Goal: Task Accomplishment & Management: Use online tool/utility

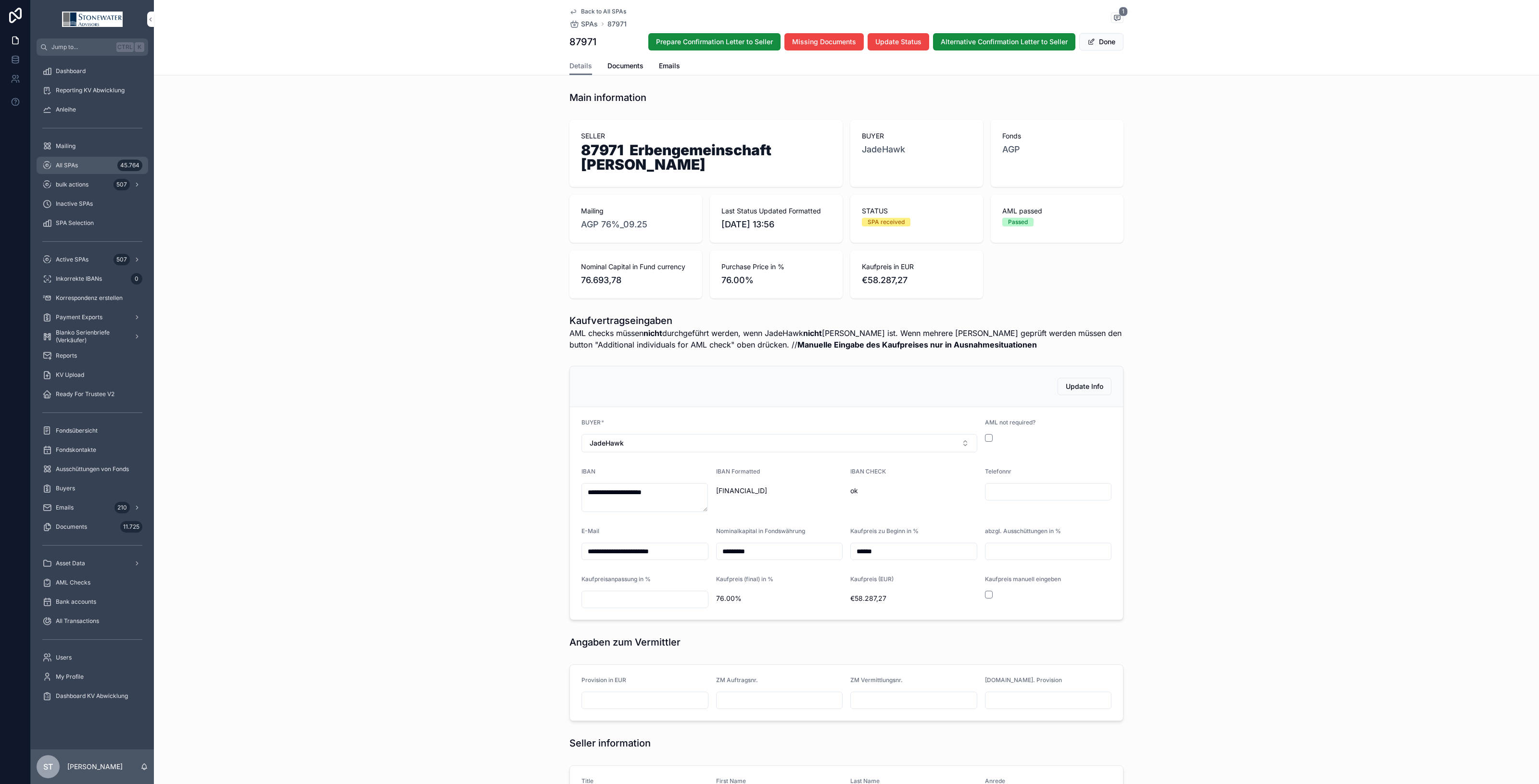
click at [55, 170] on div "All SPAs 45.764" at bounding box center [92, 165] width 100 height 15
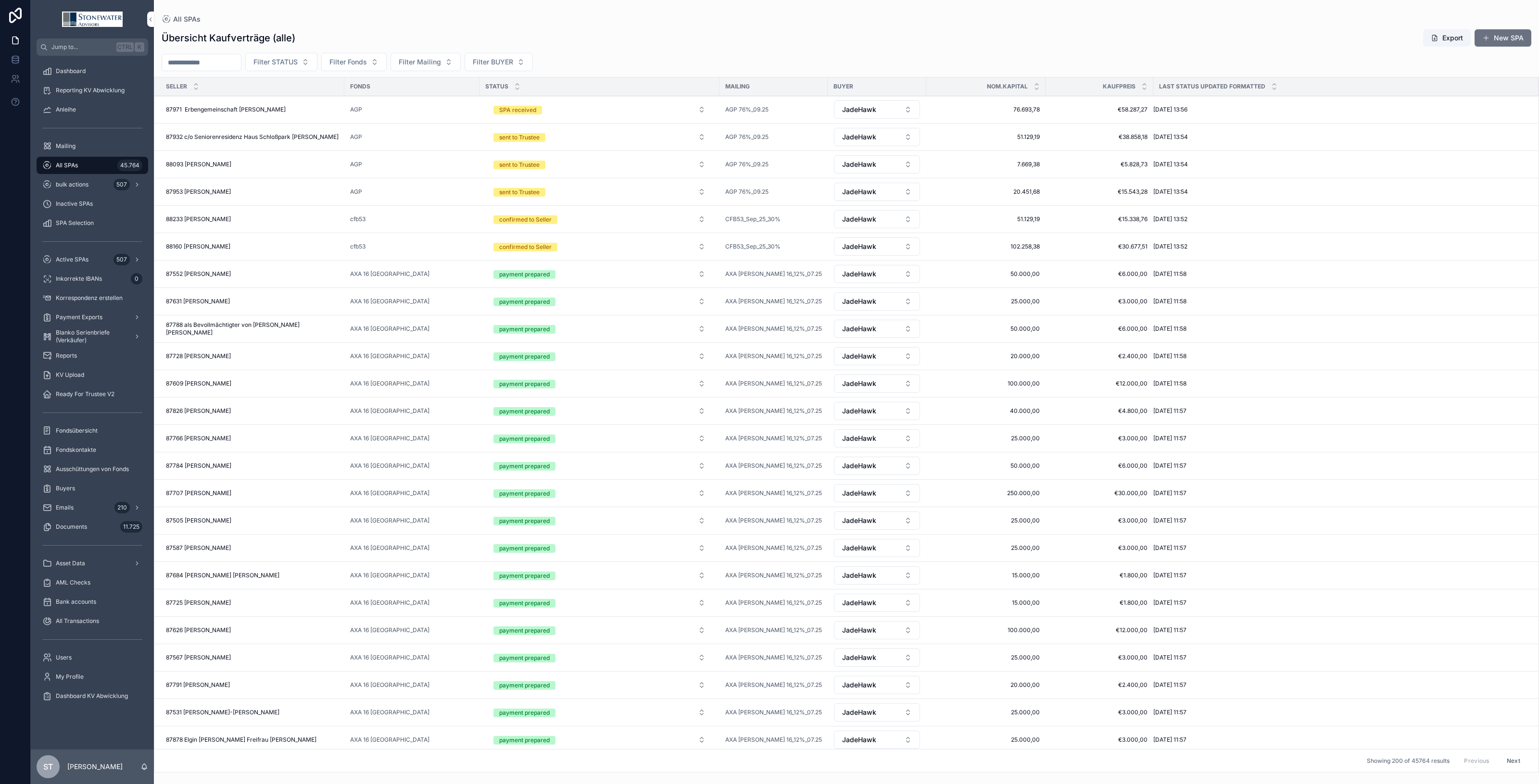
click at [277, 138] on span "87932 c/o Seniorenresidenz Haus Schloßpark [PERSON_NAME]" at bounding box center [252, 137] width 172 height 8
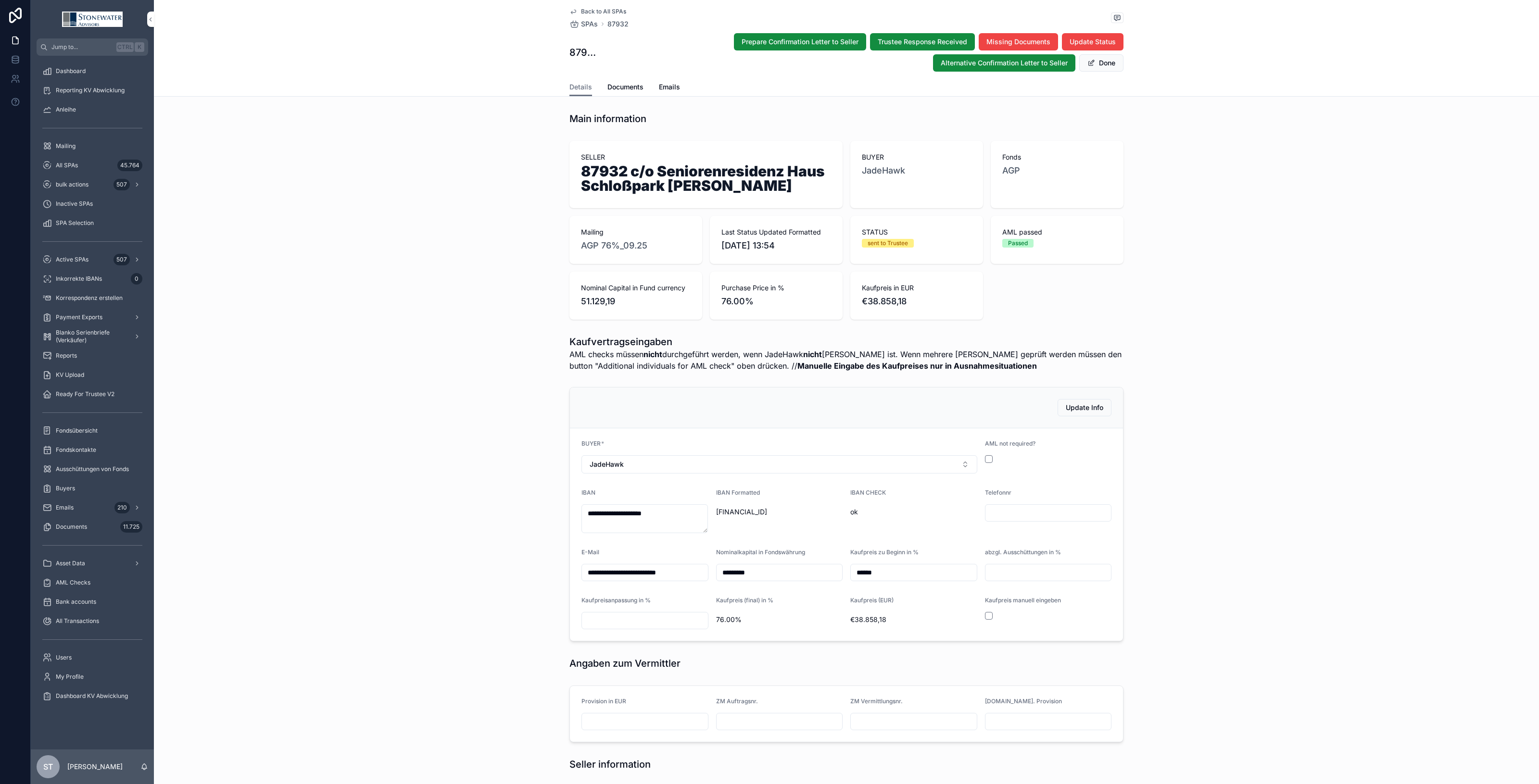
click at [590, 9] on span "Back to All SPAs" at bounding box center [604, 11] width 45 height 8
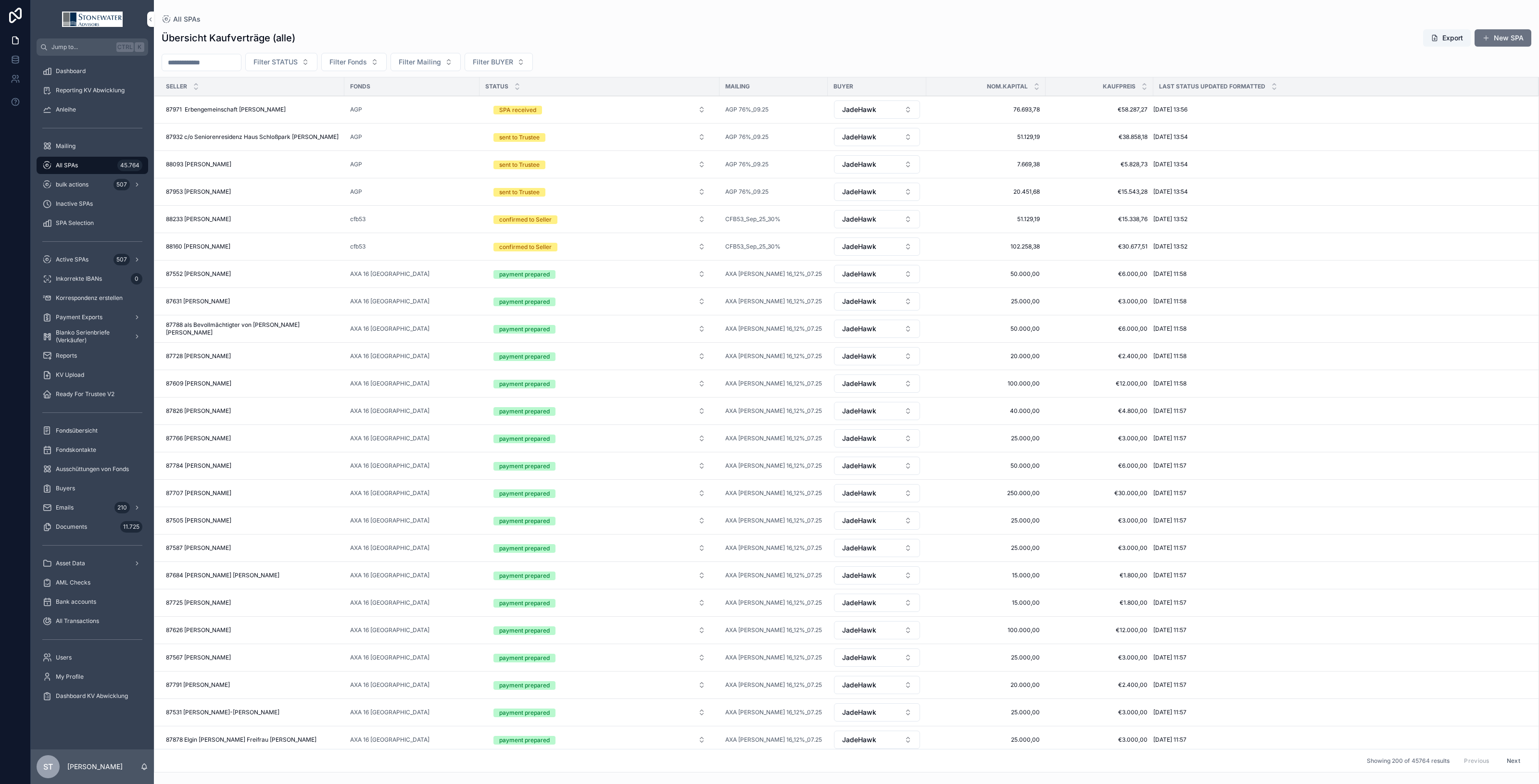
click at [261, 168] on div "88093 [PERSON_NAME] 88093 [PERSON_NAME]" at bounding box center [252, 164] width 172 height 8
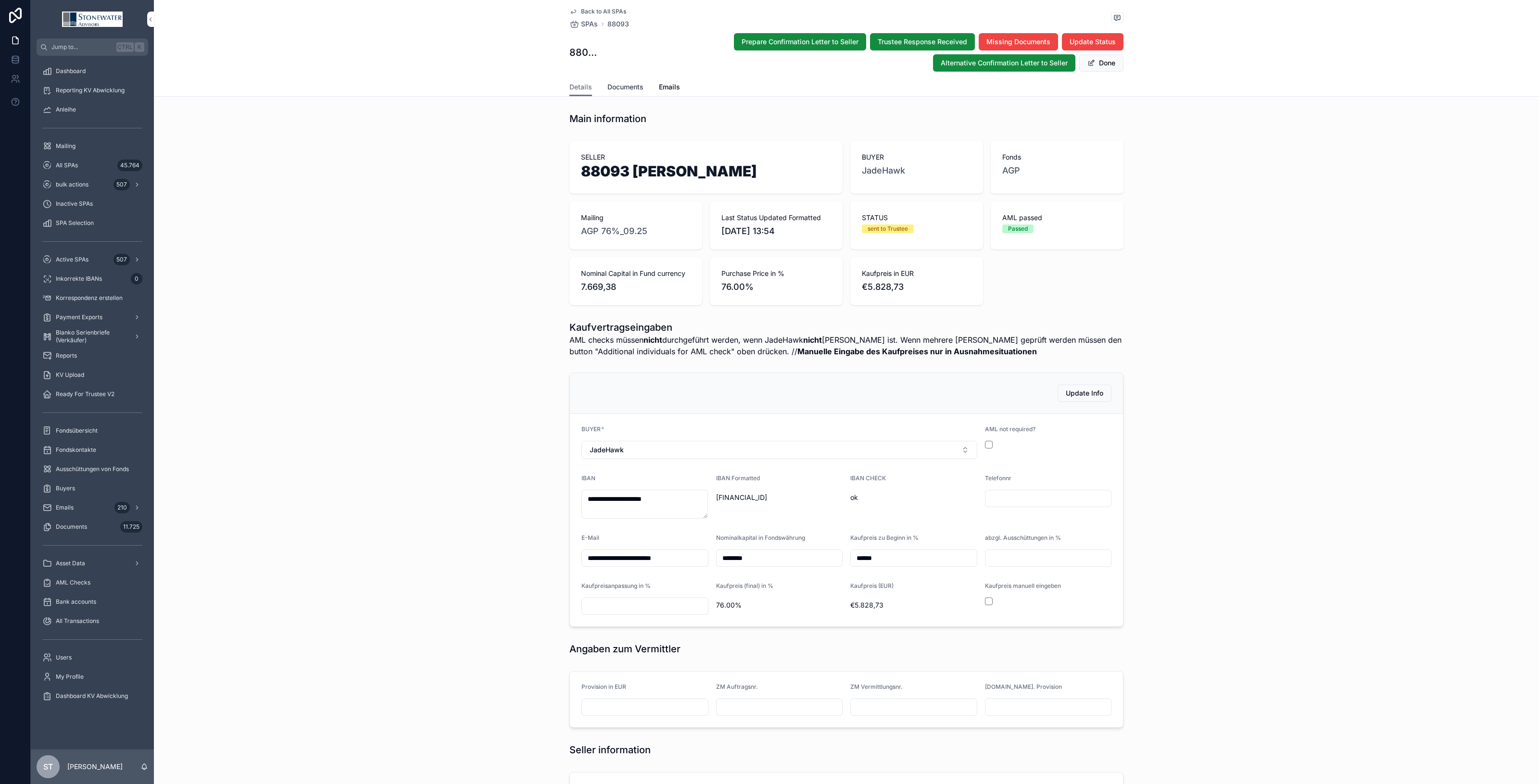
click at [621, 87] on span "Documents" at bounding box center [625, 87] width 36 height 9
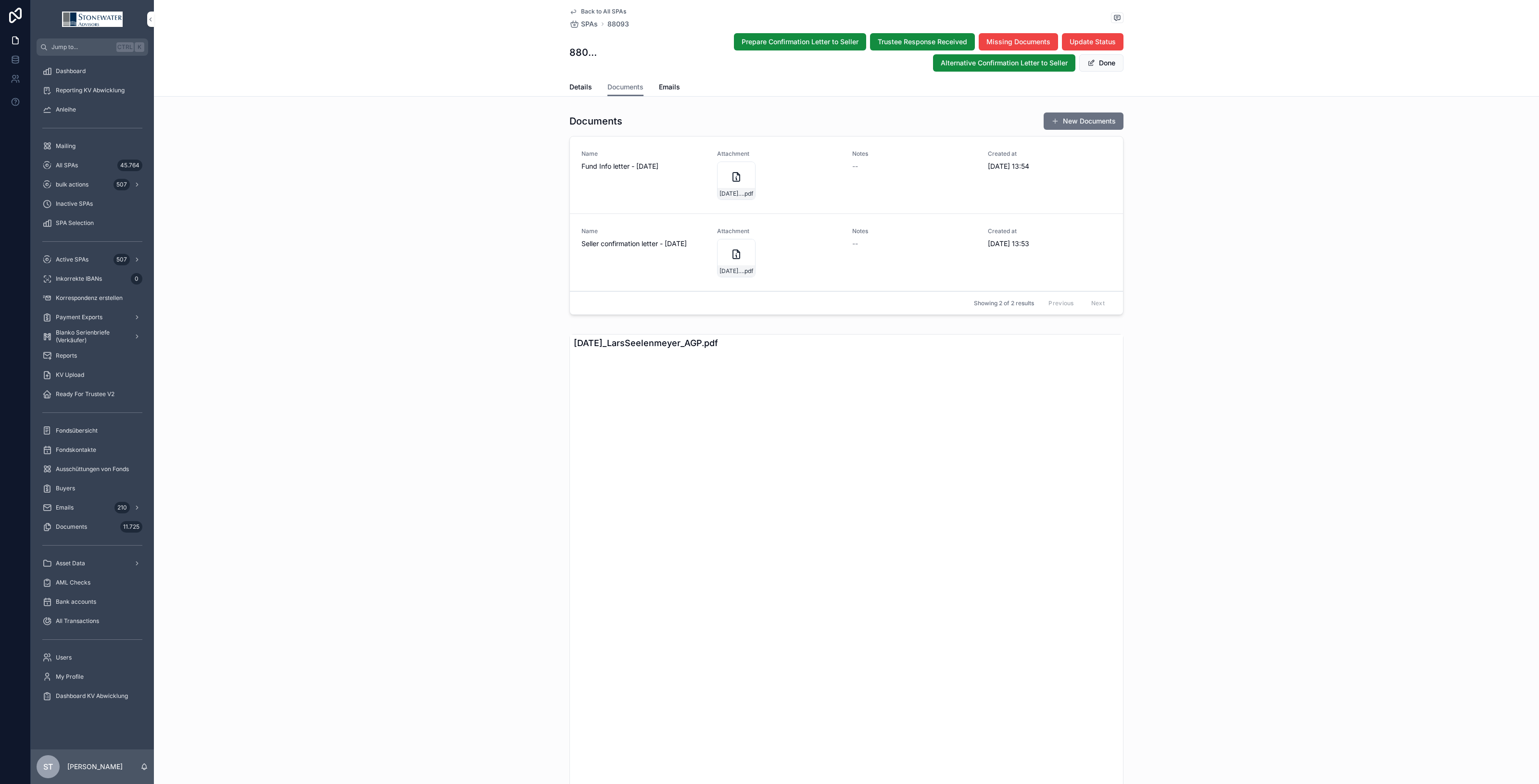
click at [585, 11] on span "Back to All SPAs" at bounding box center [604, 11] width 45 height 8
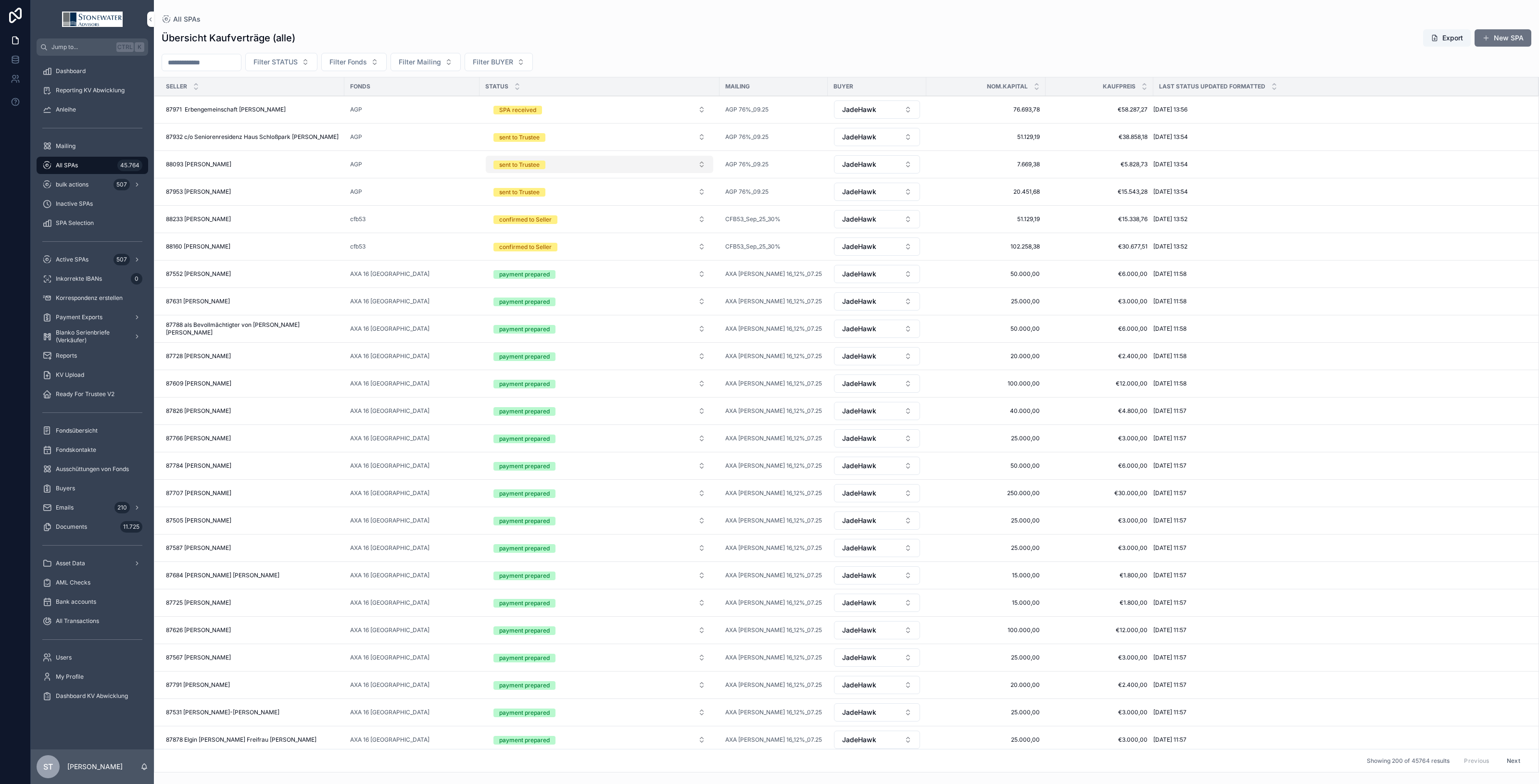
click at [703, 168] on button "sent to Trustee" at bounding box center [599, 165] width 227 height 18
click at [597, 237] on div "SPA received" at bounding box center [600, 232] width 133 height 14
drag, startPoint x: 280, startPoint y: 107, endPoint x: 370, endPoint y: 120, distance: 90.9
click at [280, 107] on div "88093 [PERSON_NAME] 88093 [PERSON_NAME]" at bounding box center [252, 109] width 172 height 8
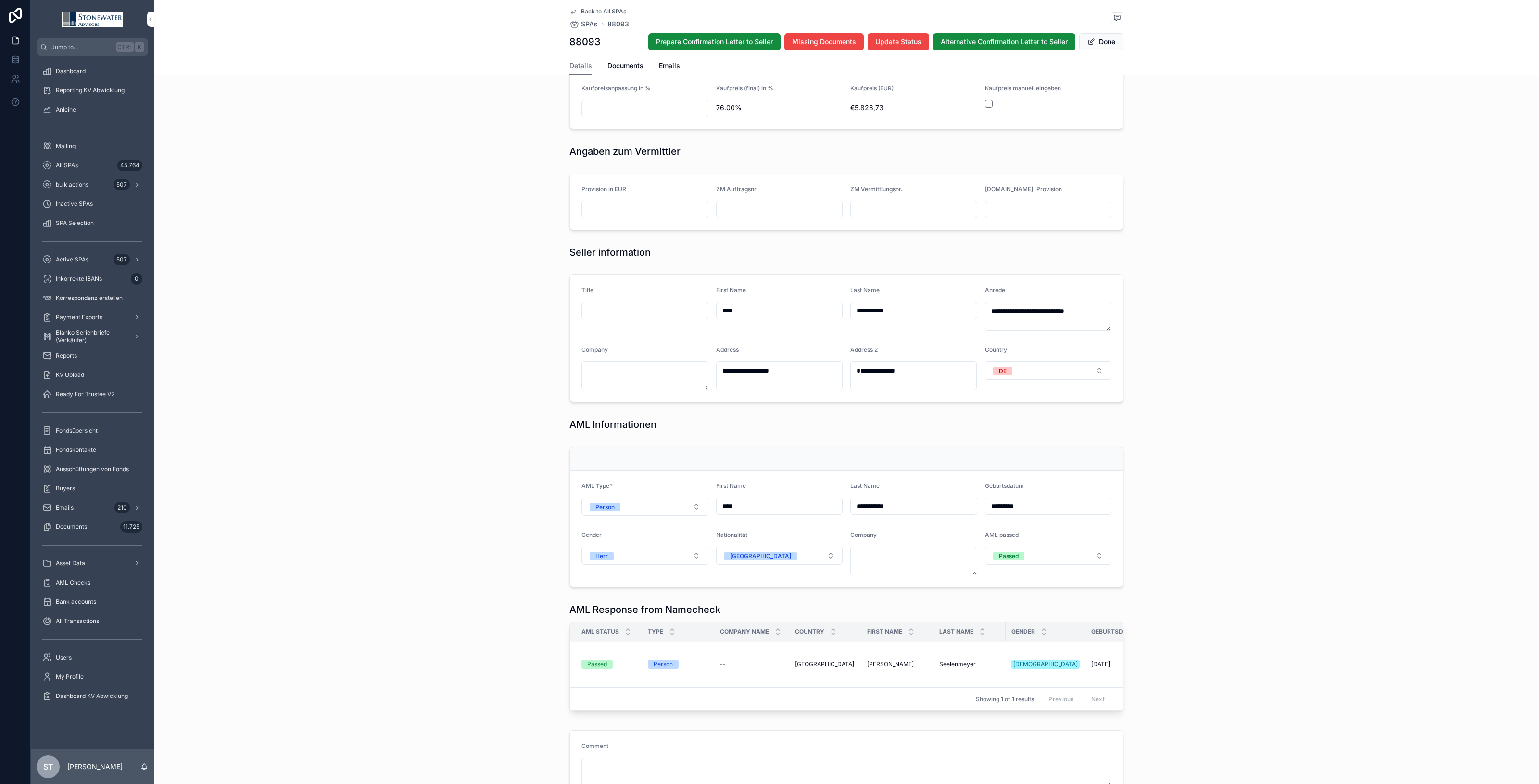
scroll to position [541, 0]
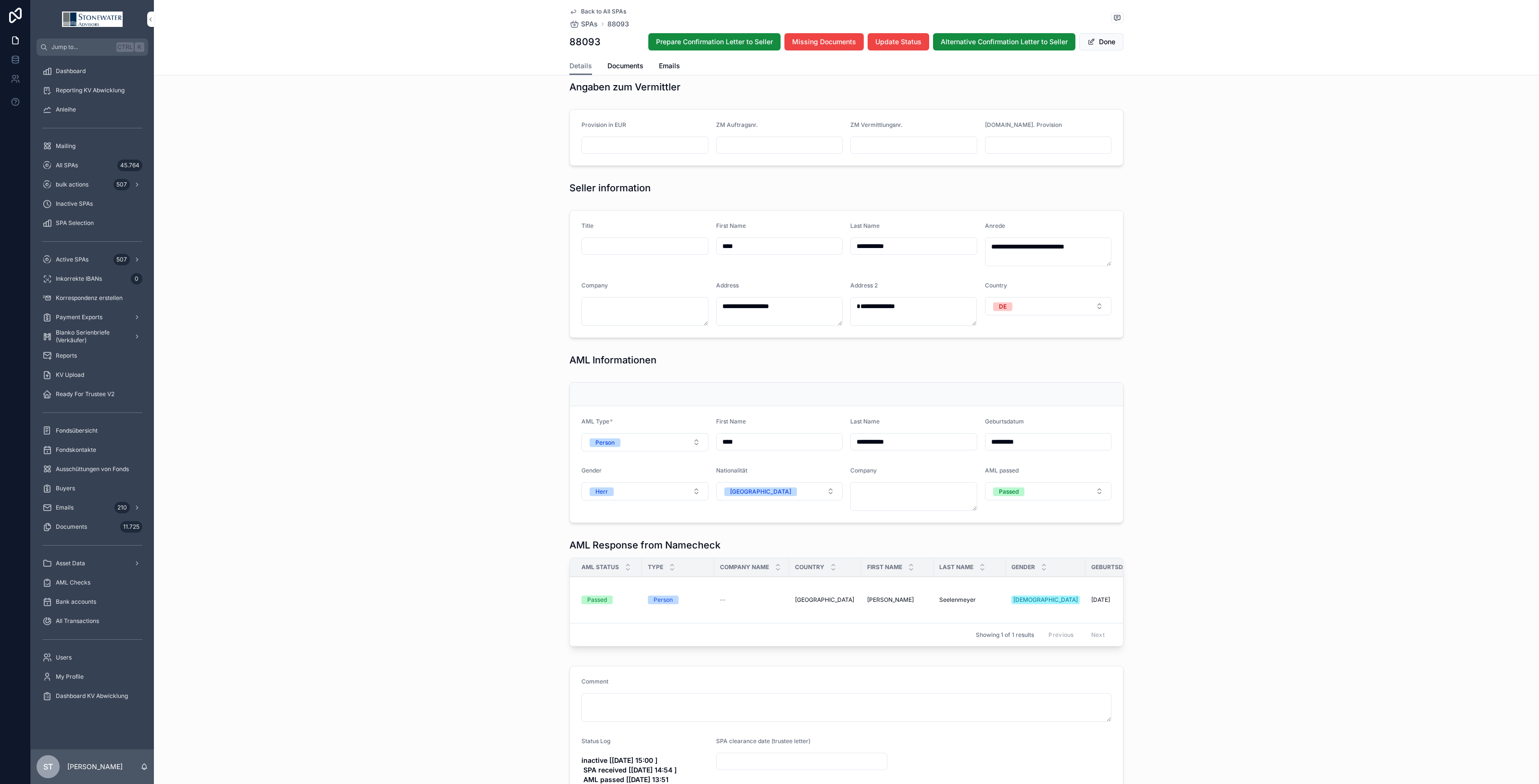
drag, startPoint x: 81, startPoint y: 169, endPoint x: 1, endPoint y: 262, distance: 122.7
click at [81, 169] on div "All SPAs 45.764" at bounding box center [92, 165] width 100 height 15
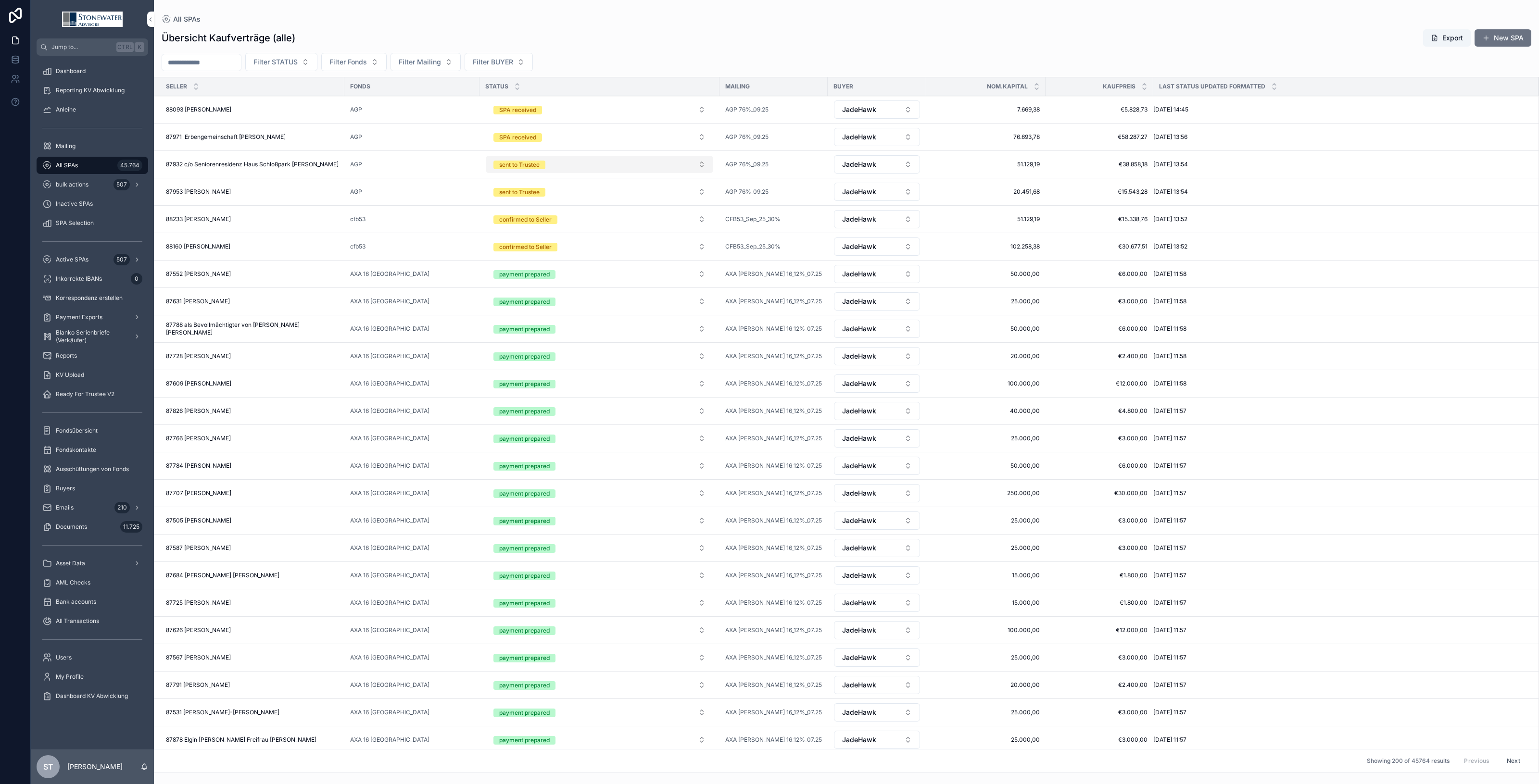
click at [705, 170] on button "sent to Trustee" at bounding box center [599, 165] width 227 height 18
click at [648, 279] on div "confirmed to Seller" at bounding box center [600, 275] width 133 height 14
click at [179, 61] on input "scrollable content" at bounding box center [201, 62] width 79 height 13
paste input "**********"
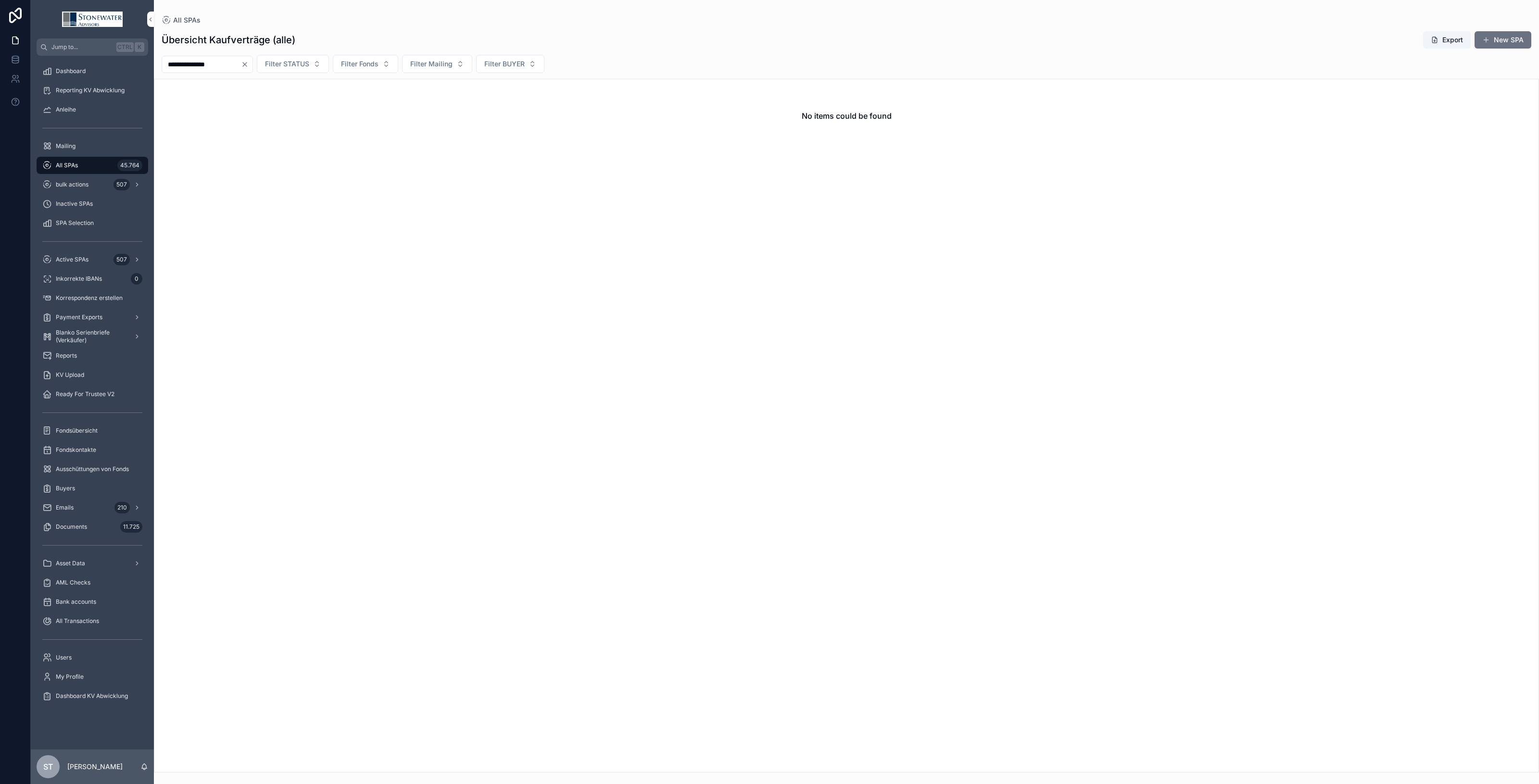
drag, startPoint x: 205, startPoint y: 66, endPoint x: 332, endPoint y: 50, distance: 128.0
click at [332, 50] on div "**********" at bounding box center [847, 399] width 1385 height 748
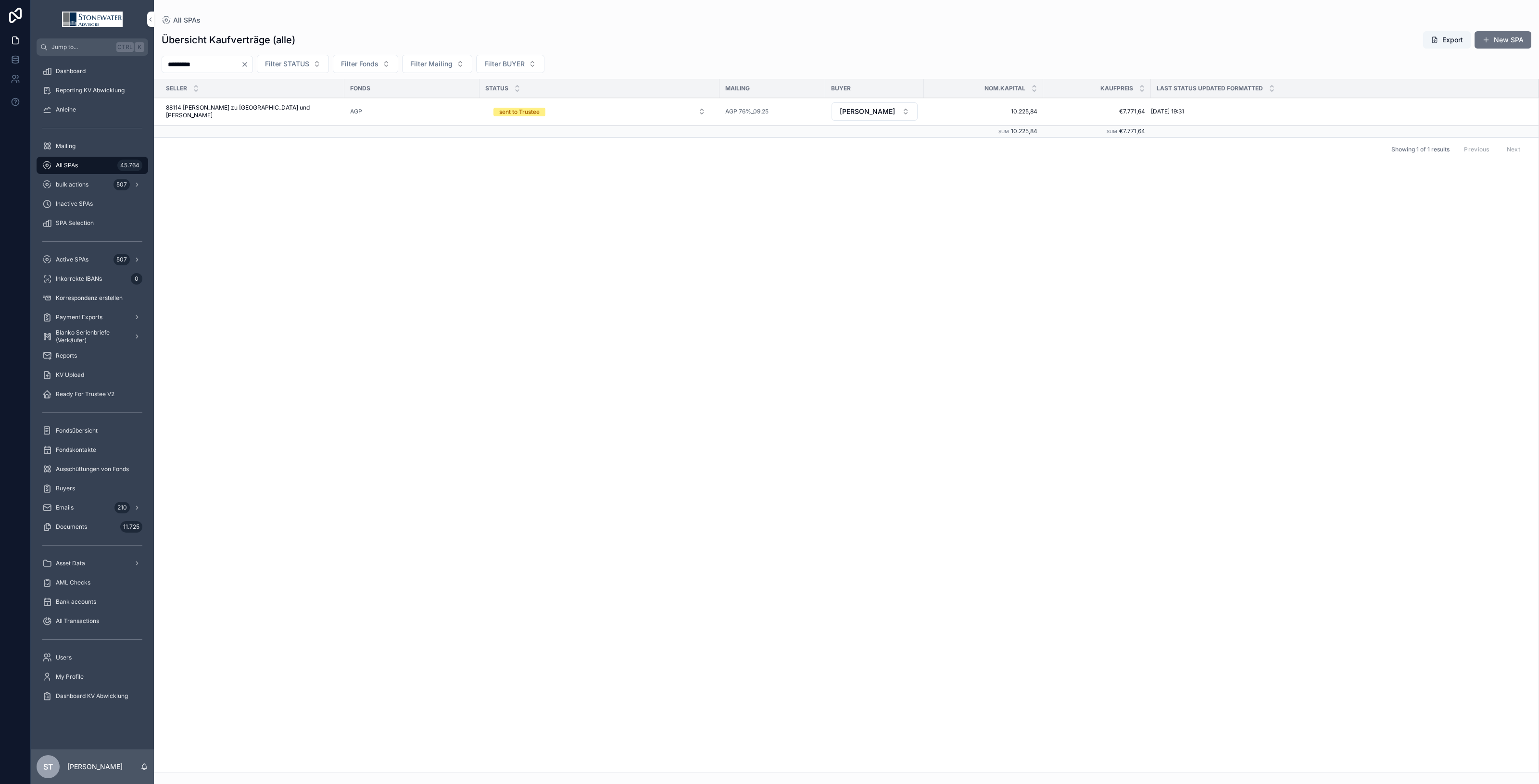
type input "*********"
click at [312, 106] on span "88114 [PERSON_NAME] zu [GEOGRAPHIC_DATA] und [PERSON_NAME]" at bounding box center [252, 111] width 172 height 15
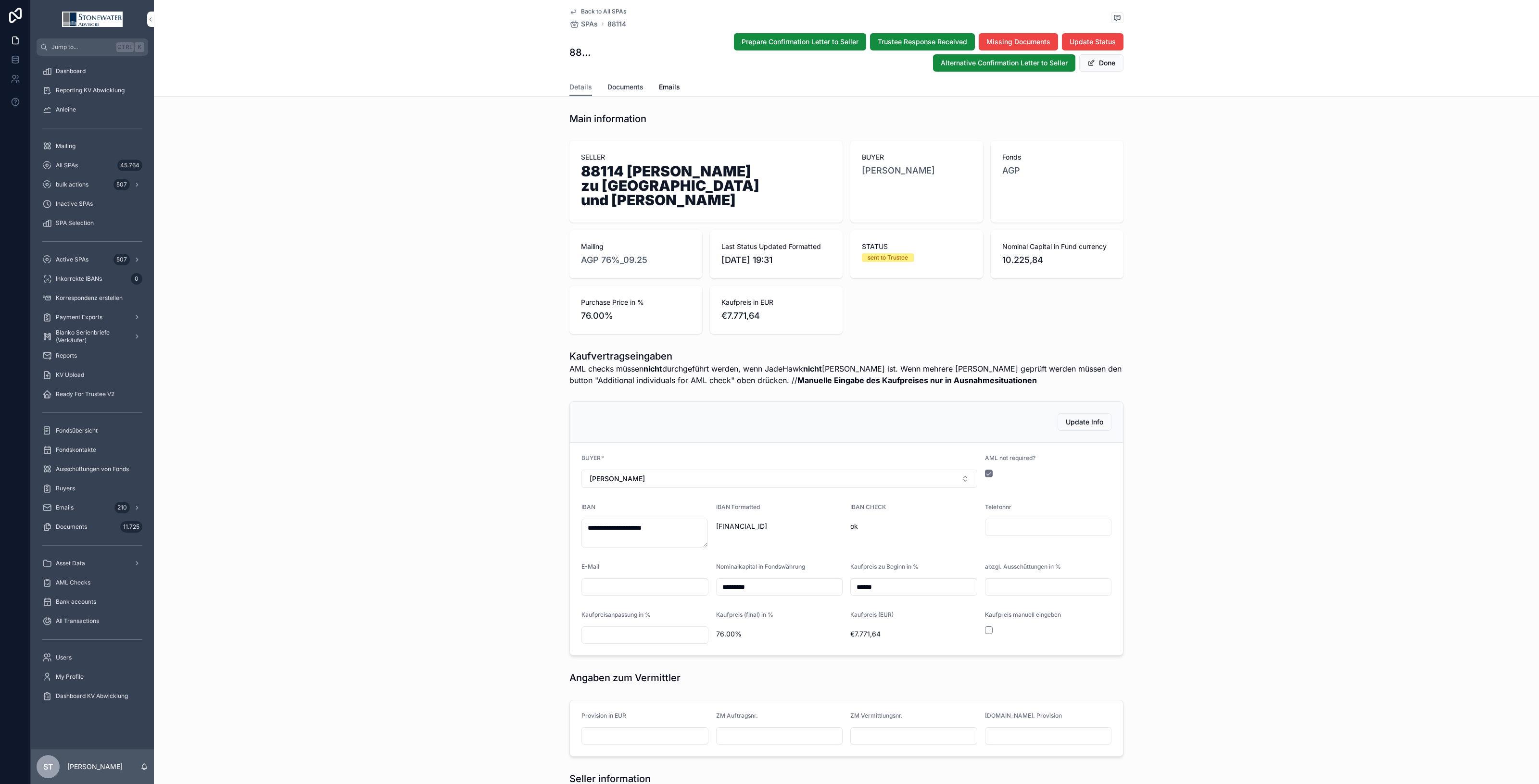
click at [636, 85] on span "Documents" at bounding box center [625, 87] width 36 height 9
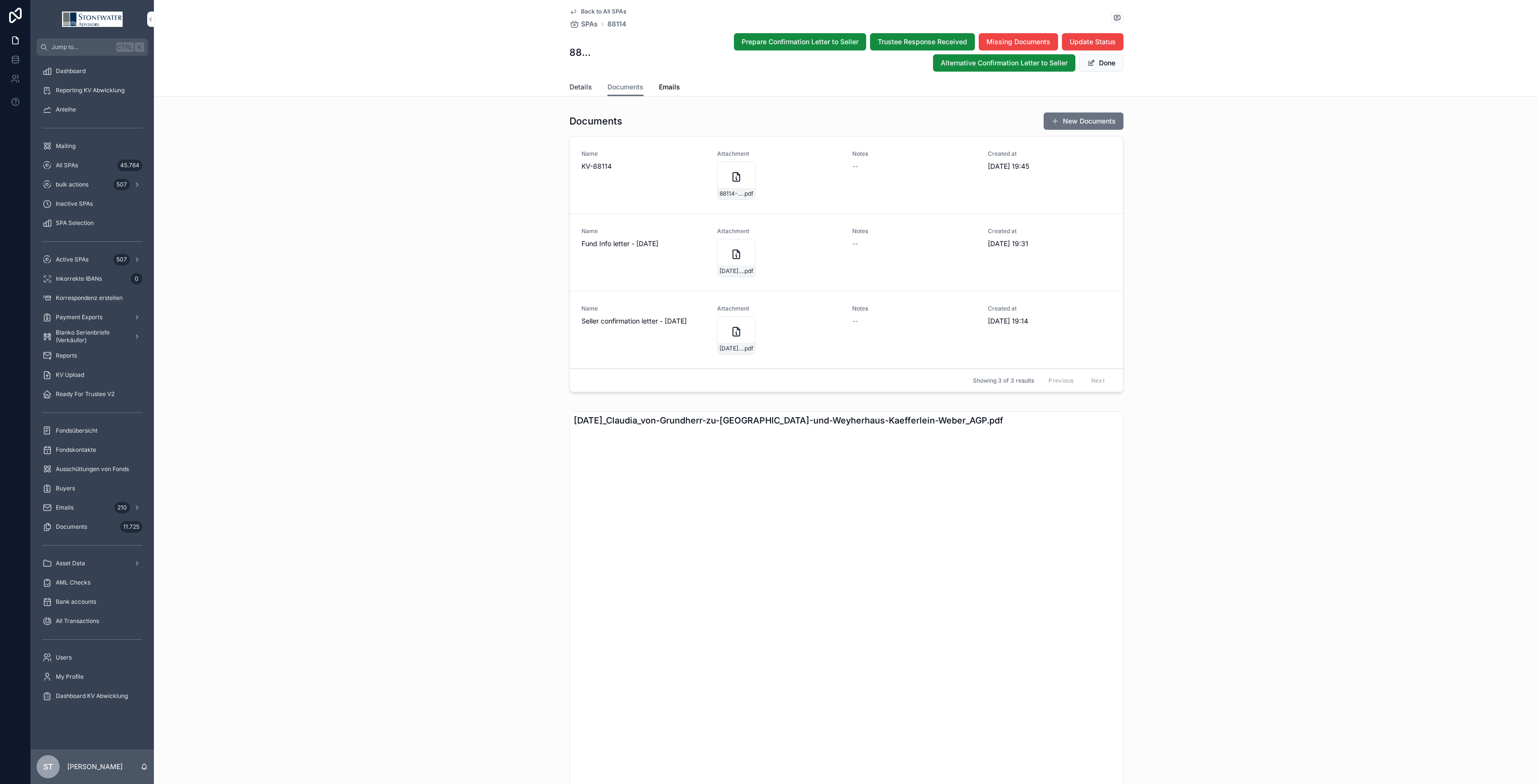
click at [572, 89] on span "Details" at bounding box center [581, 87] width 23 height 9
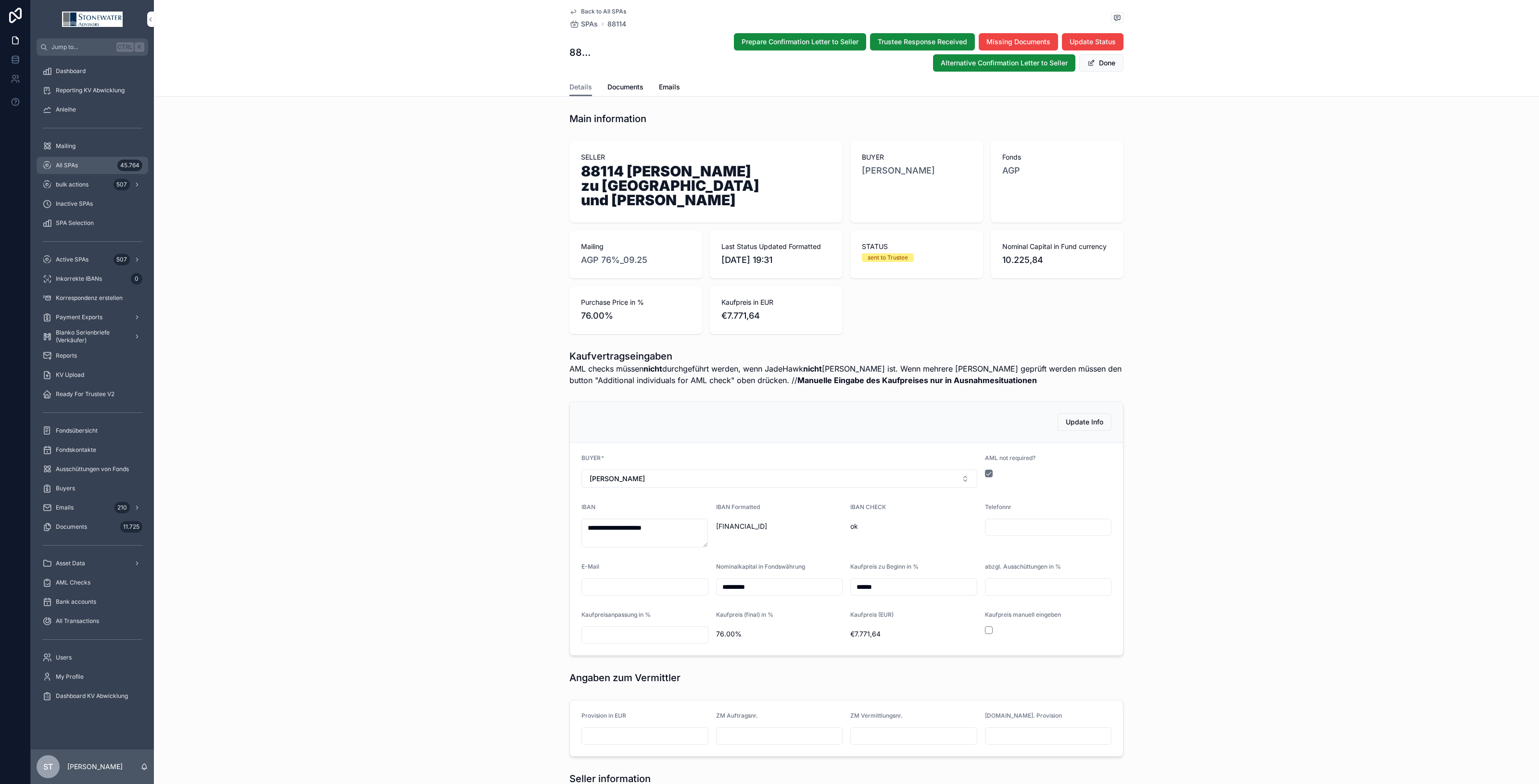
click at [77, 170] on div "All SPAs 45.764" at bounding box center [92, 165] width 100 height 15
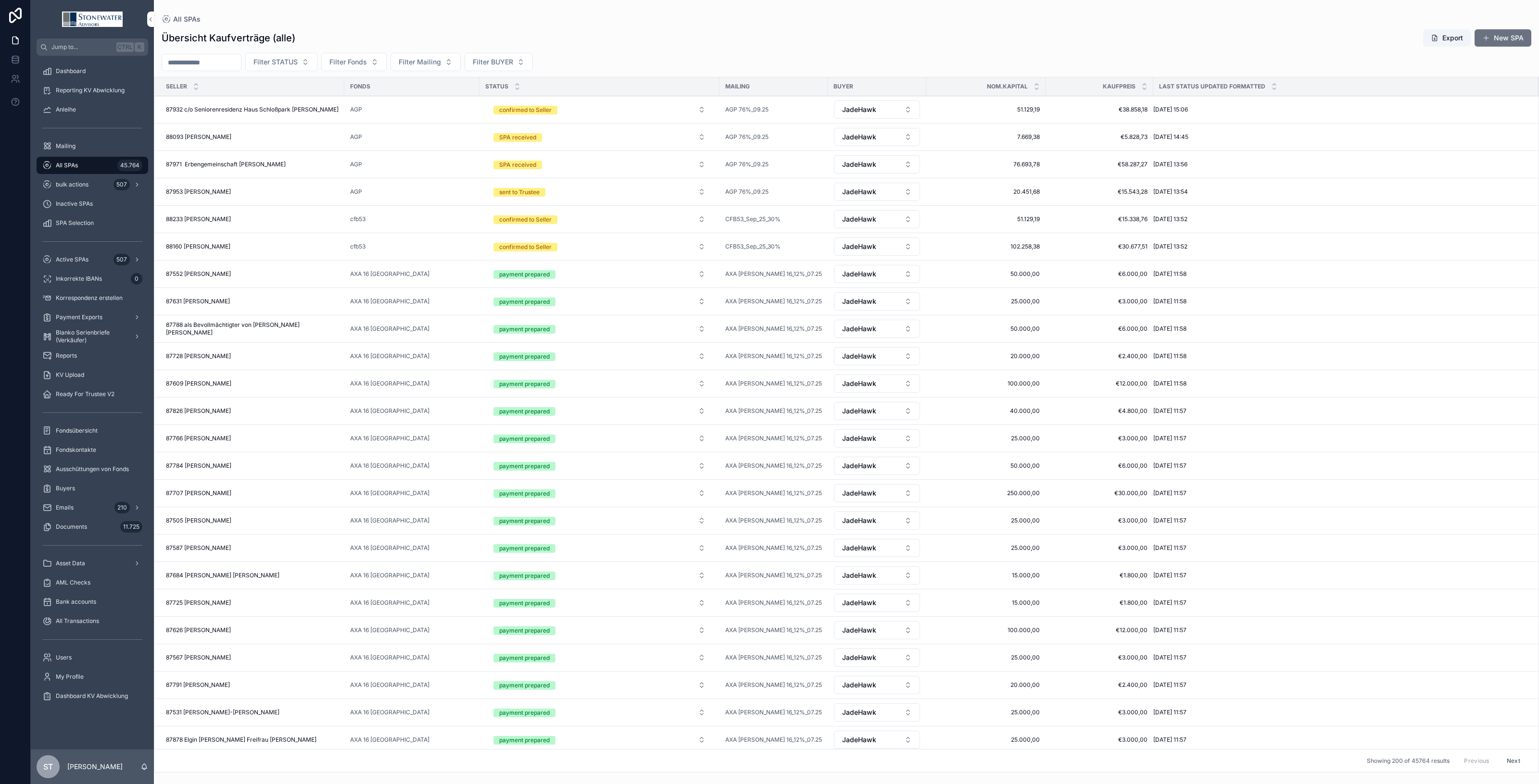
click at [237, 65] on input "scrollable content" at bounding box center [201, 62] width 79 height 13
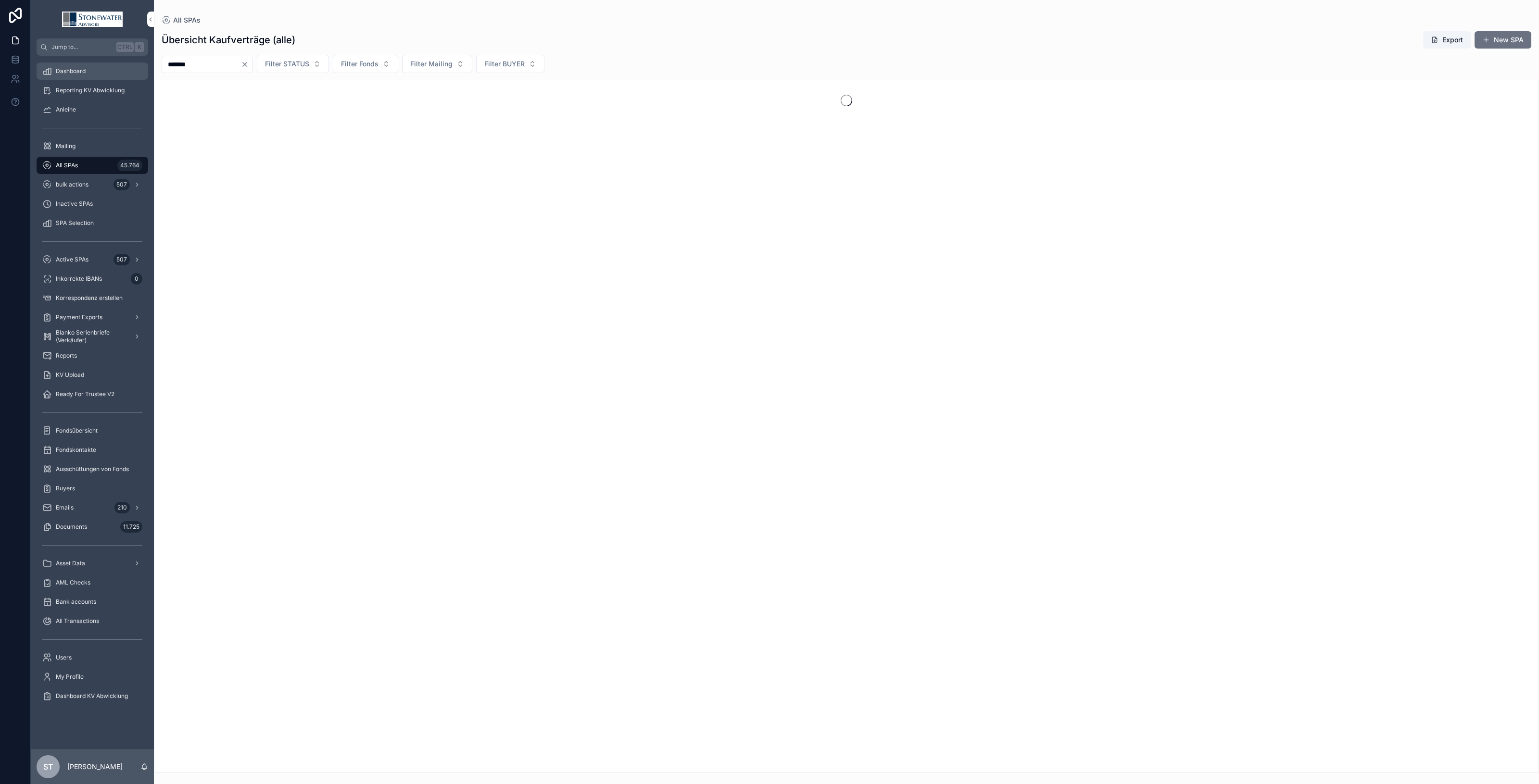
drag, startPoint x: 197, startPoint y: 66, endPoint x: 111, endPoint y: 70, distance: 86.1
click at [111, 70] on div "Jump to... Ctrl K Dashboard Reporting KV Abwicklung Anleihe Mailing All SPAs 45…" at bounding box center [785, 392] width 1509 height 784
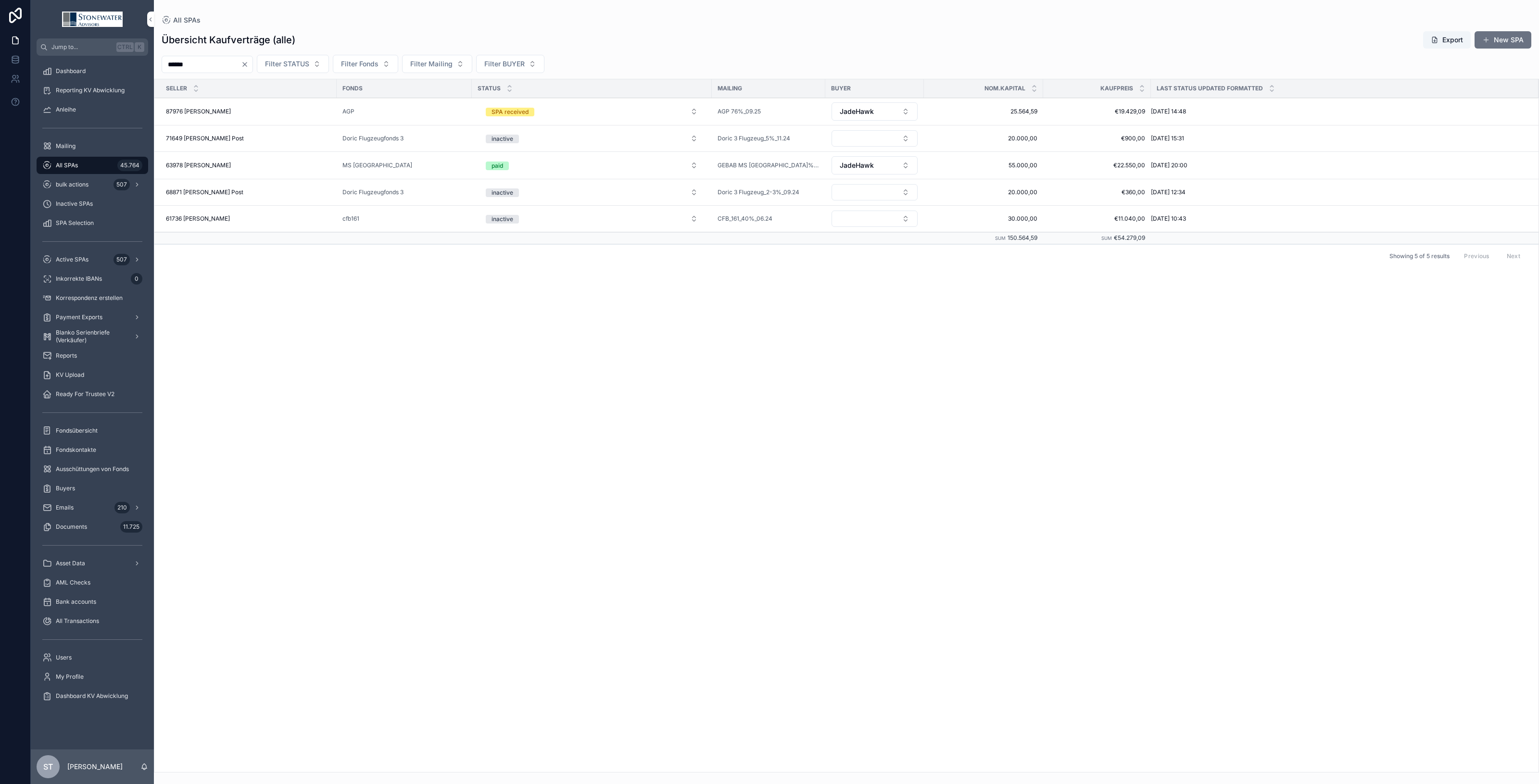
type input "*******"
click at [280, 108] on div "87976 [PERSON_NAME] 87976 [PERSON_NAME]" at bounding box center [249, 111] width 165 height 8
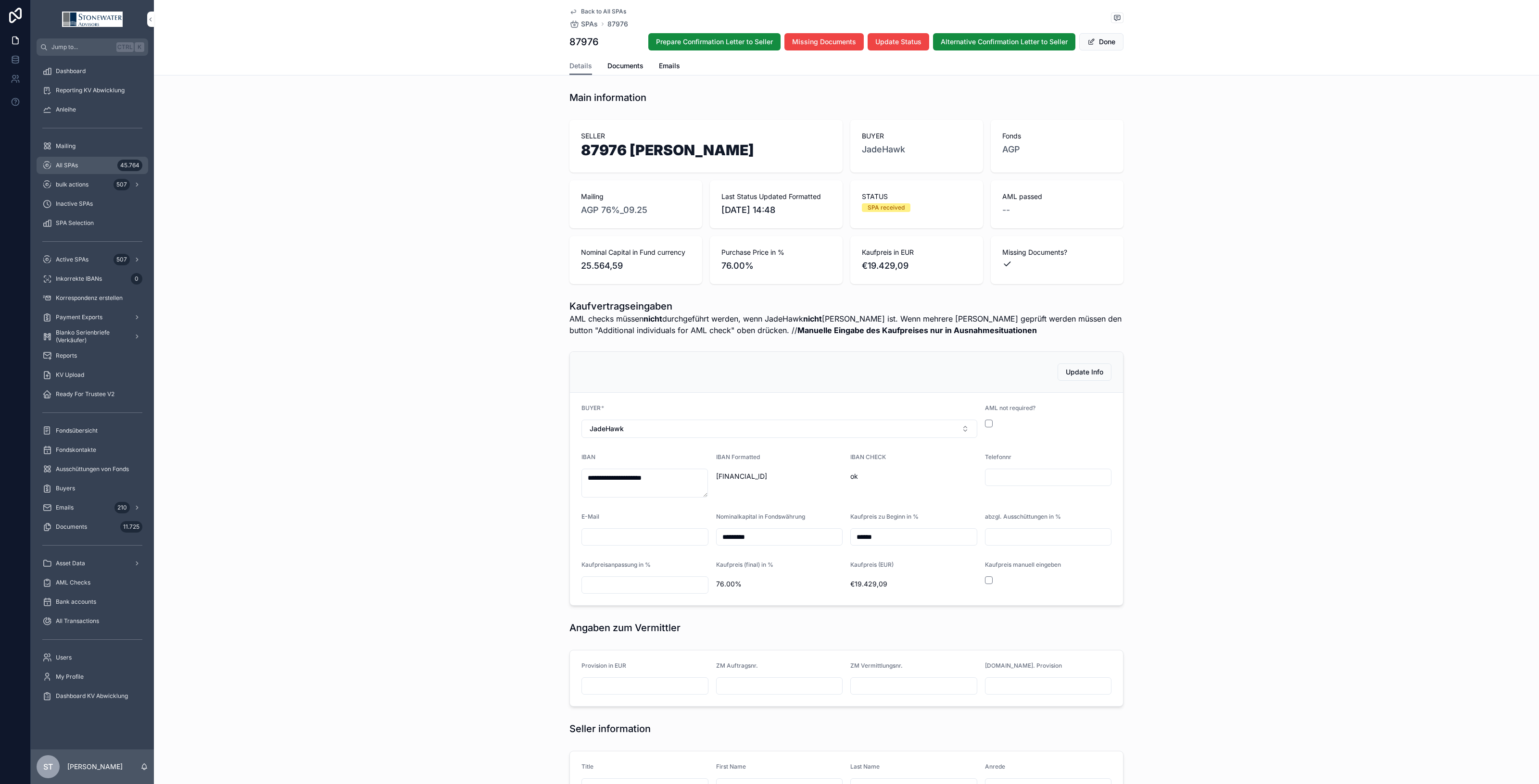
click at [62, 162] on span "All SPAs" at bounding box center [67, 165] width 22 height 8
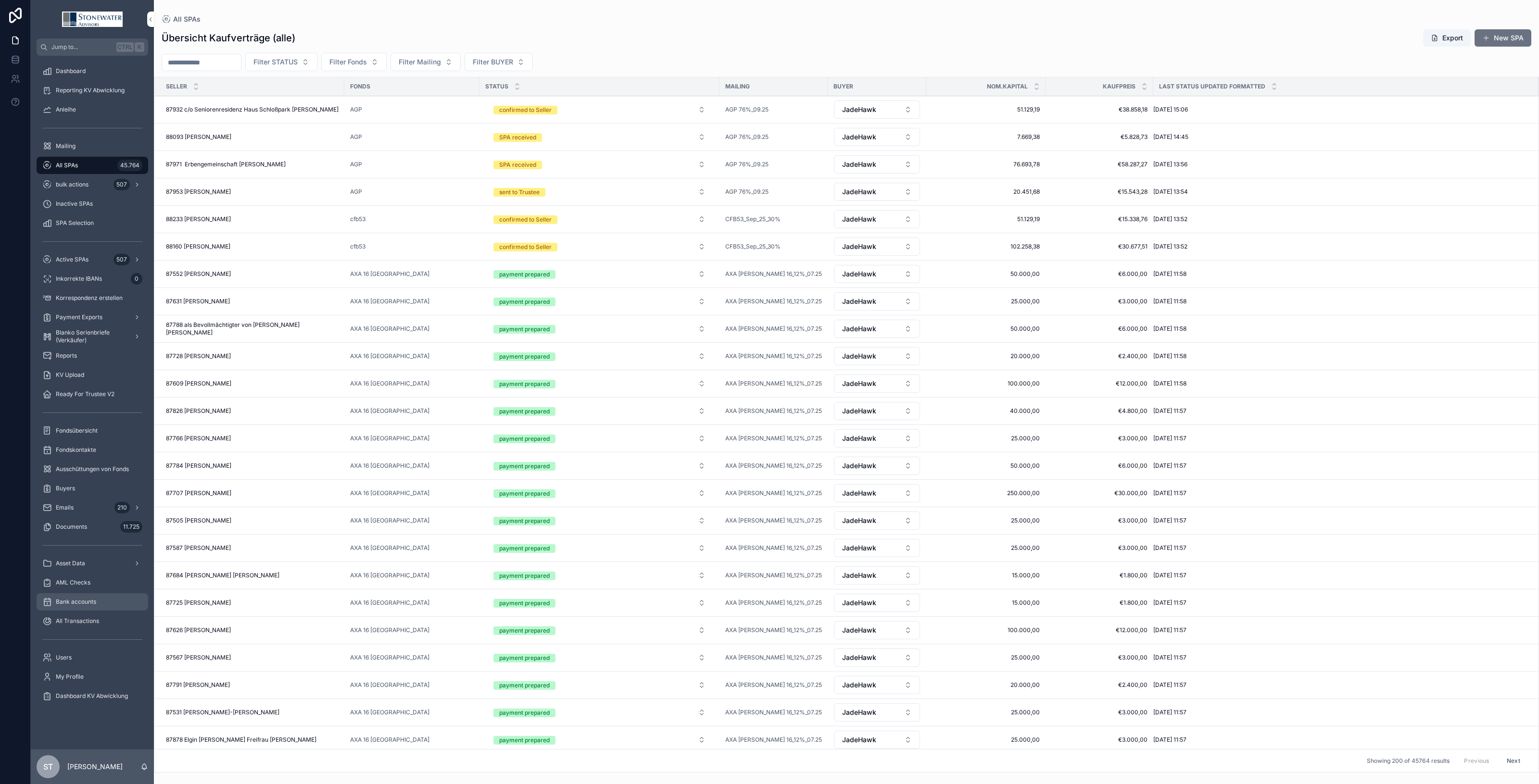
click at [87, 596] on div "Bank accounts" at bounding box center [92, 602] width 100 height 15
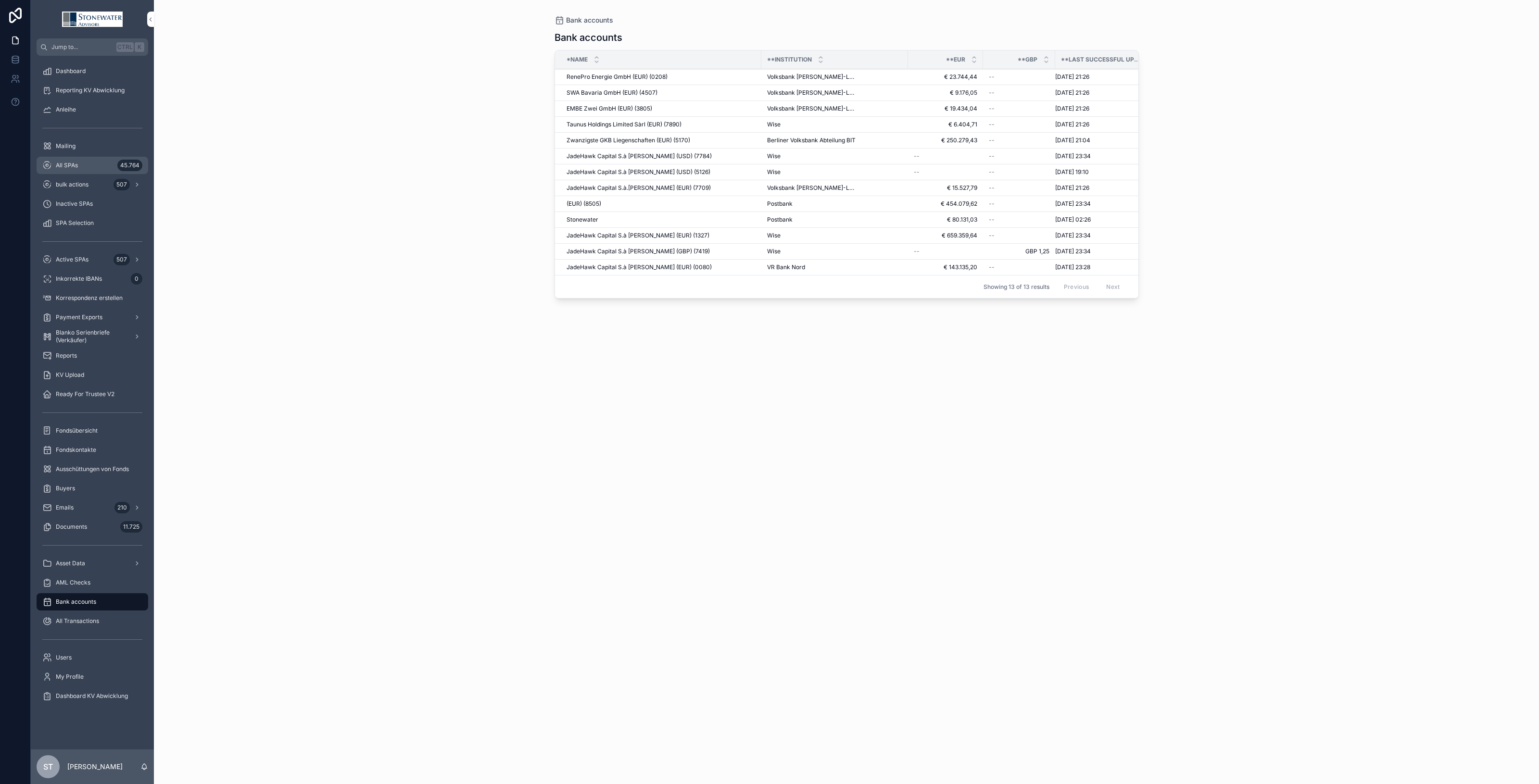
click at [69, 160] on div "All SPAs 45.764" at bounding box center [92, 165] width 100 height 15
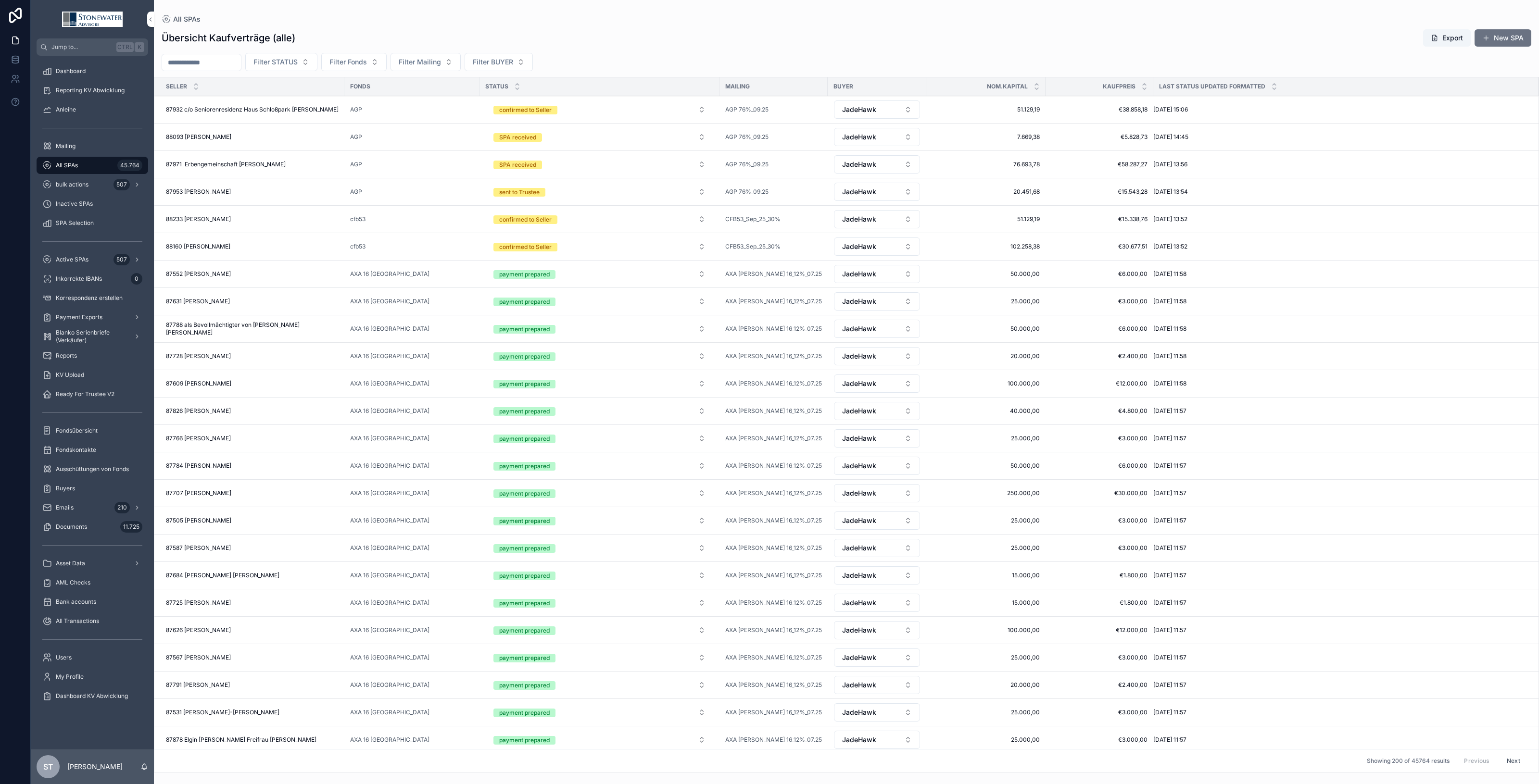
click at [225, 56] on input "scrollable content" at bounding box center [201, 62] width 79 height 13
type input "*********"
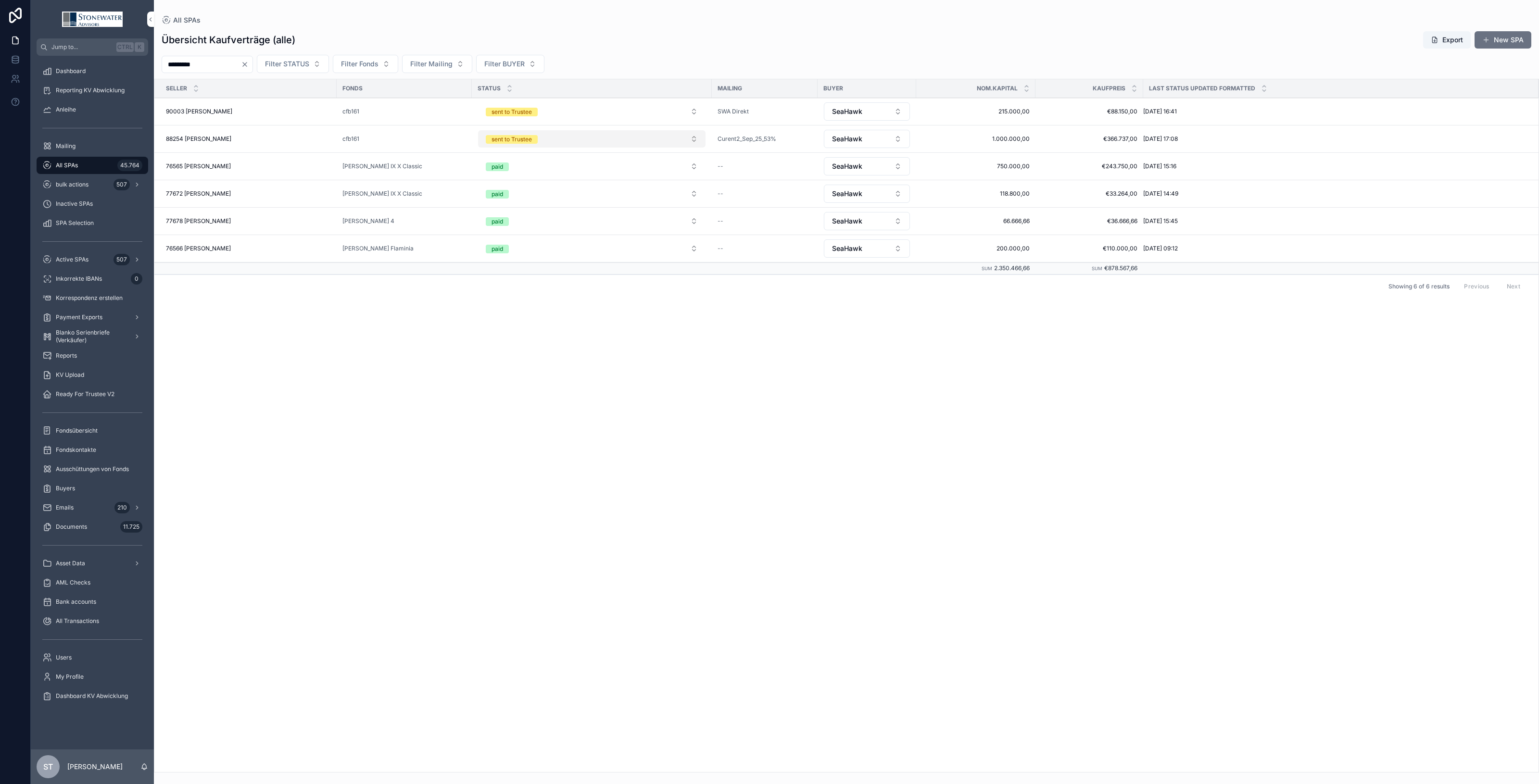
click at [693, 141] on button "sent to Trustee" at bounding box center [592, 139] width 227 height 18
click at [619, 276] on div "SPA cleared" at bounding box center [592, 279] width 133 height 14
click at [264, 113] on div "88254 [PERSON_NAME] 88254 [PERSON_NAME]" at bounding box center [249, 111] width 165 height 8
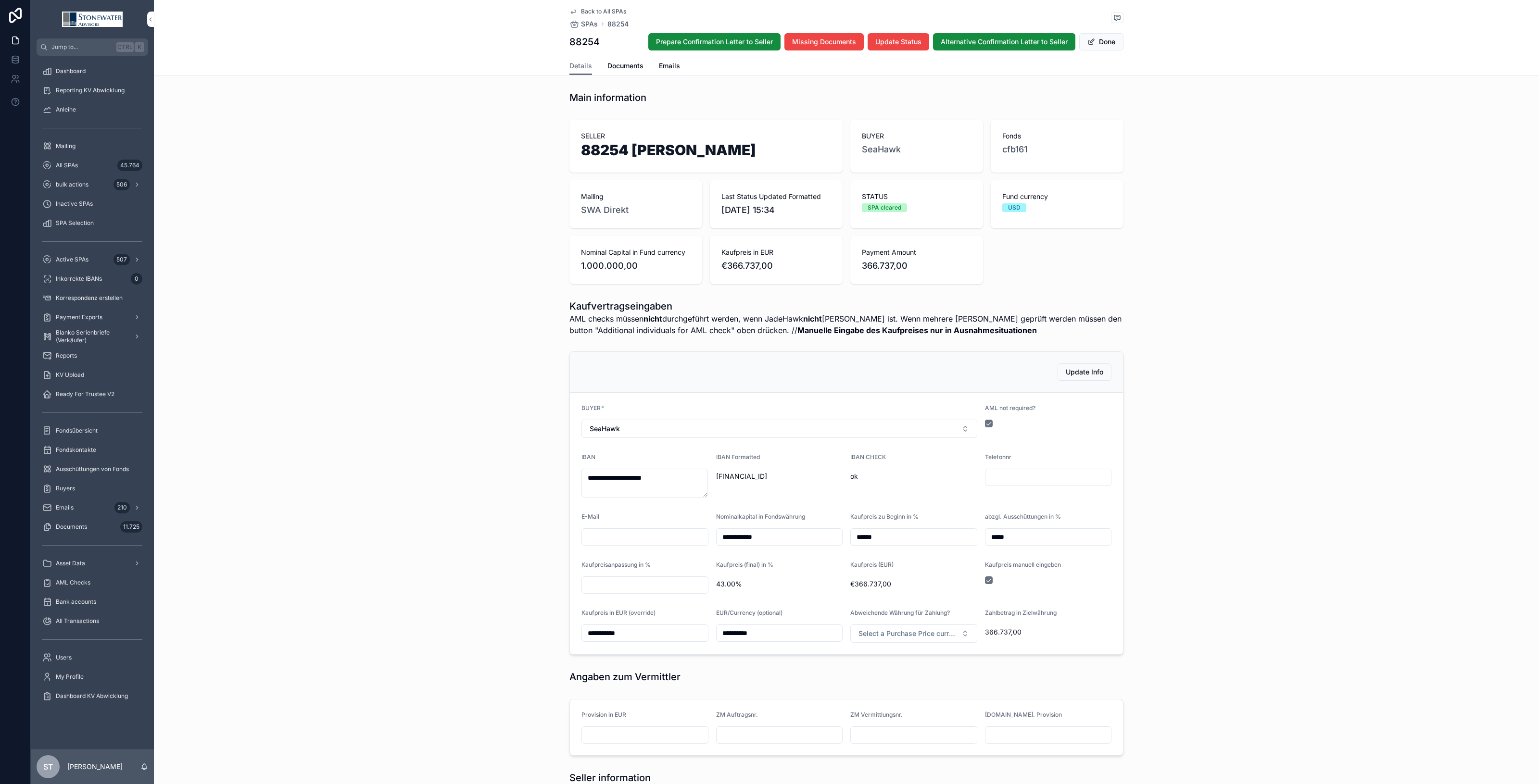
click at [1182, 611] on div "**********" at bounding box center [847, 503] width 1385 height 311
click at [1231, 595] on div "**********" at bounding box center [847, 503] width 1385 height 311
click at [1209, 611] on div "**********" at bounding box center [847, 503] width 1385 height 311
click at [120, 317] on div "Payment Exports" at bounding box center [92, 317] width 100 height 15
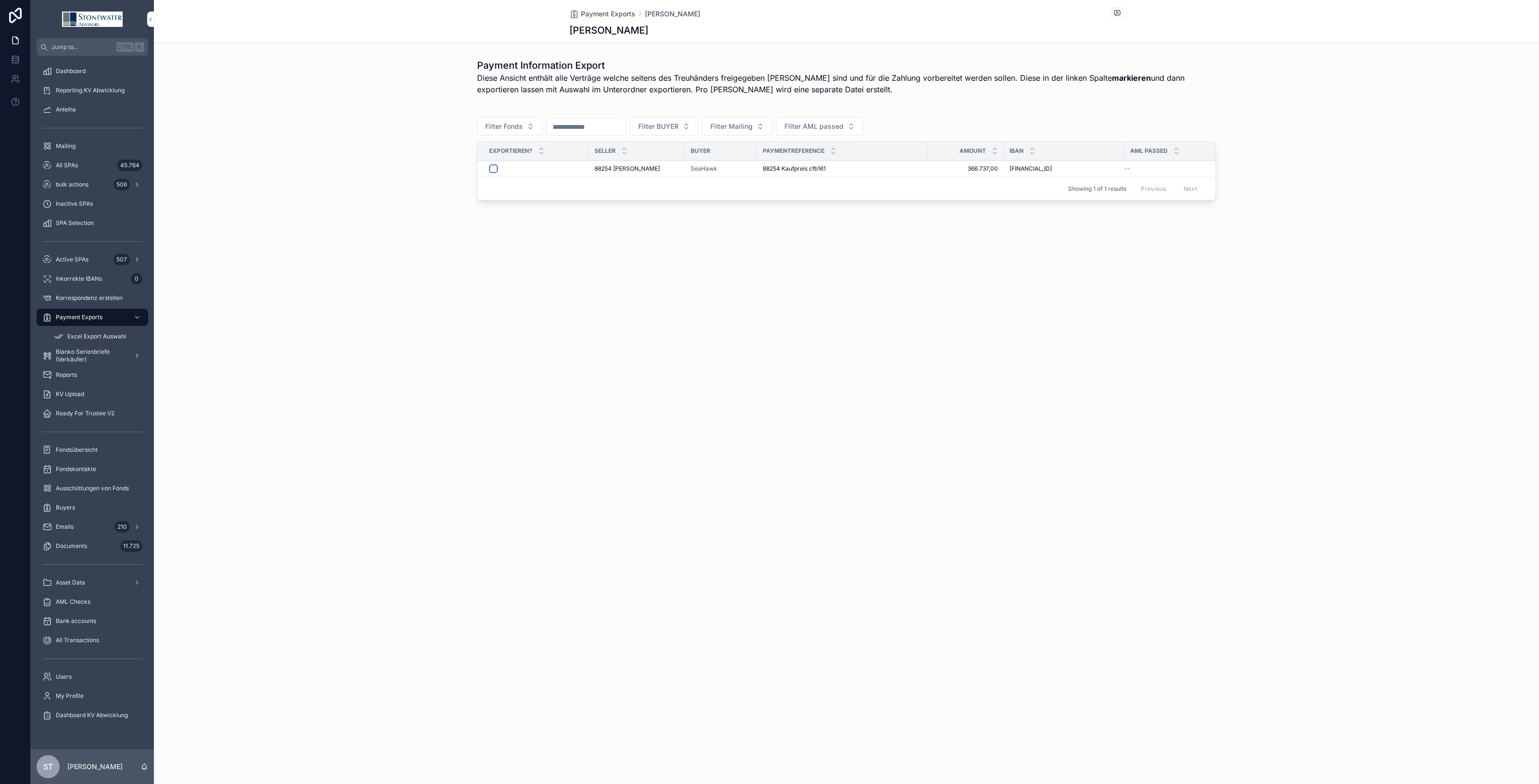
click at [495, 172] on button "scrollable content" at bounding box center [493, 169] width 8 height 8
click at [101, 334] on span "Excel Export Auswahl" at bounding box center [96, 337] width 59 height 8
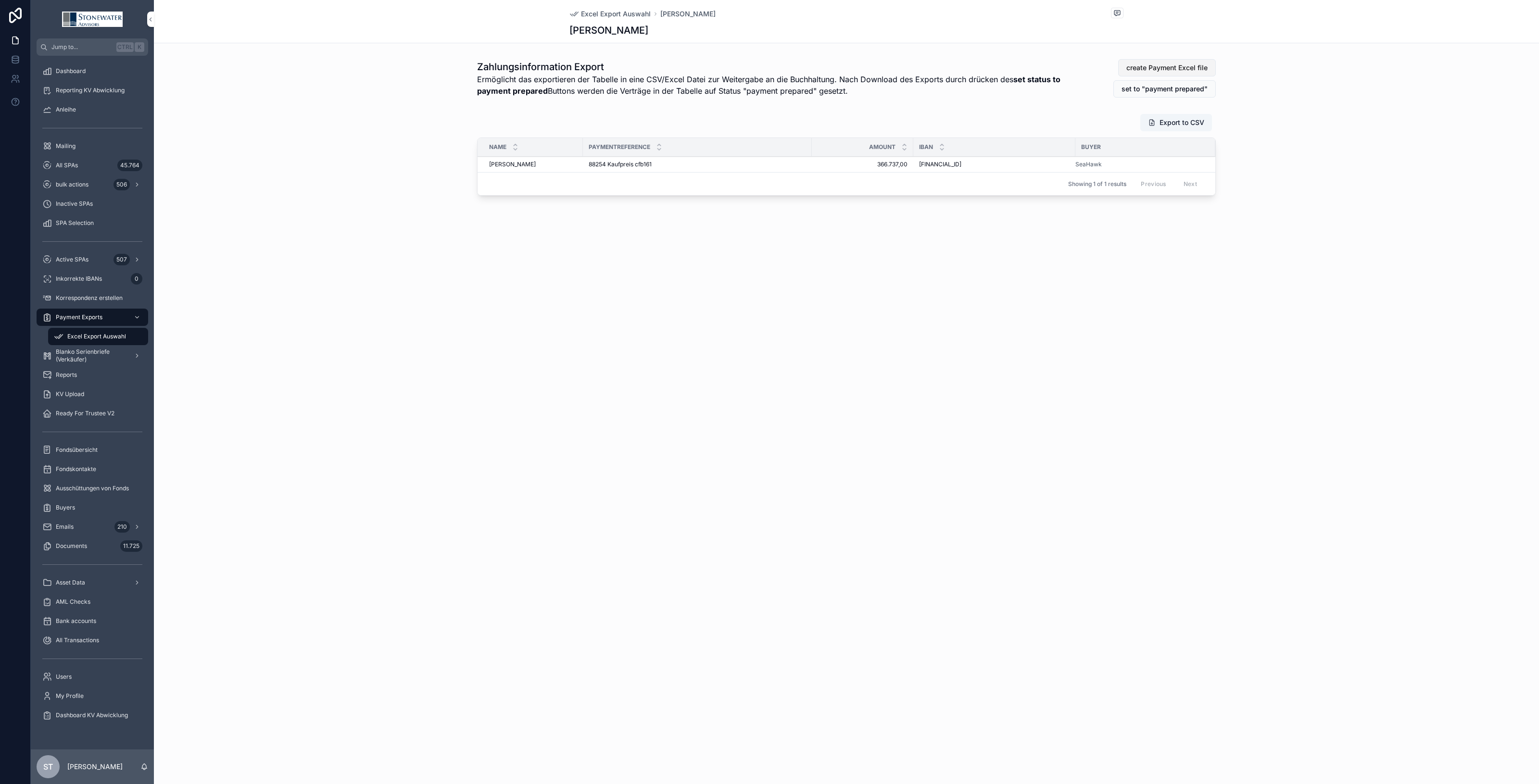
click at [1196, 67] on span "create Payment Excel file" at bounding box center [1167, 67] width 81 height 9
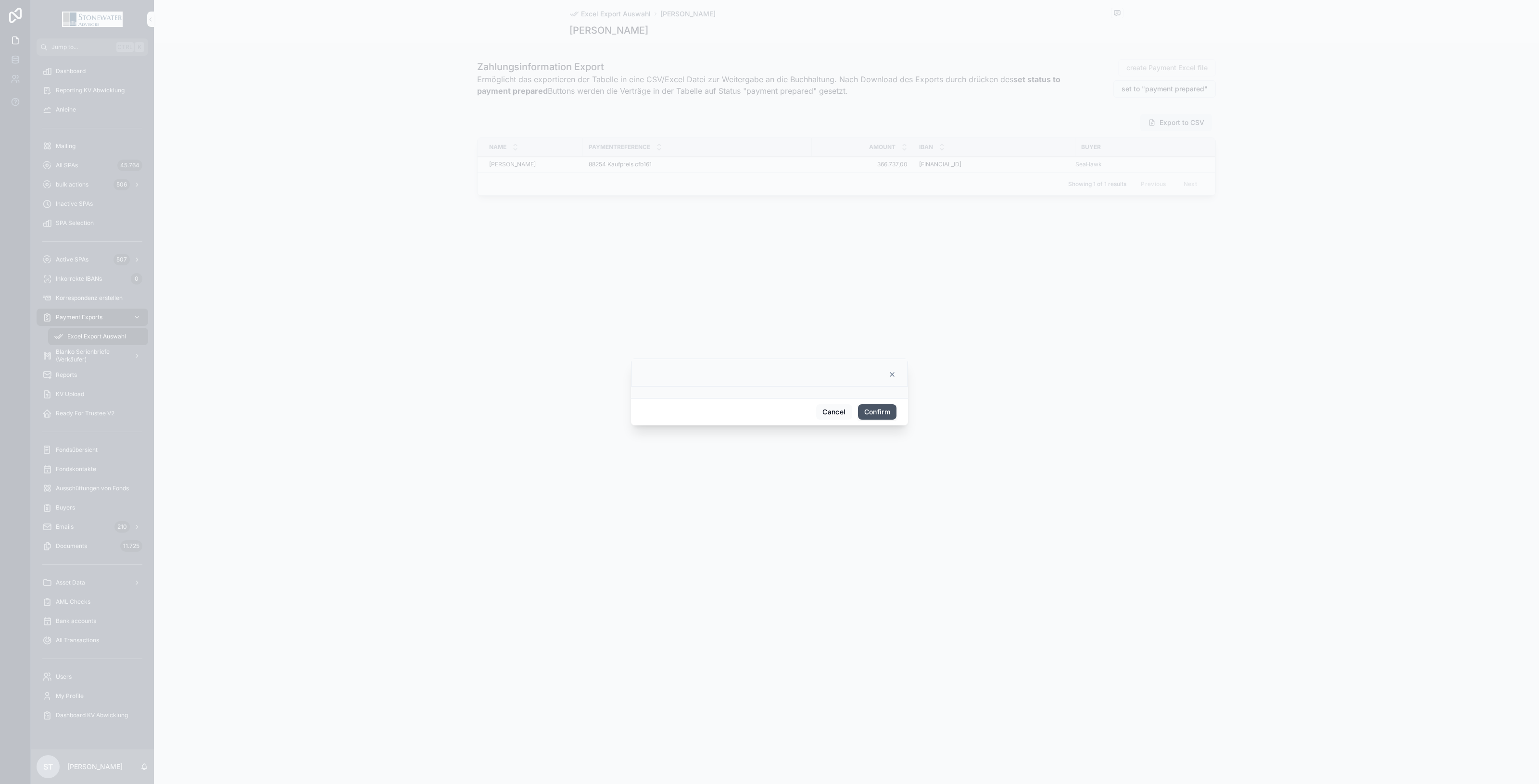
click at [869, 412] on button "Confirm" at bounding box center [877, 412] width 38 height 15
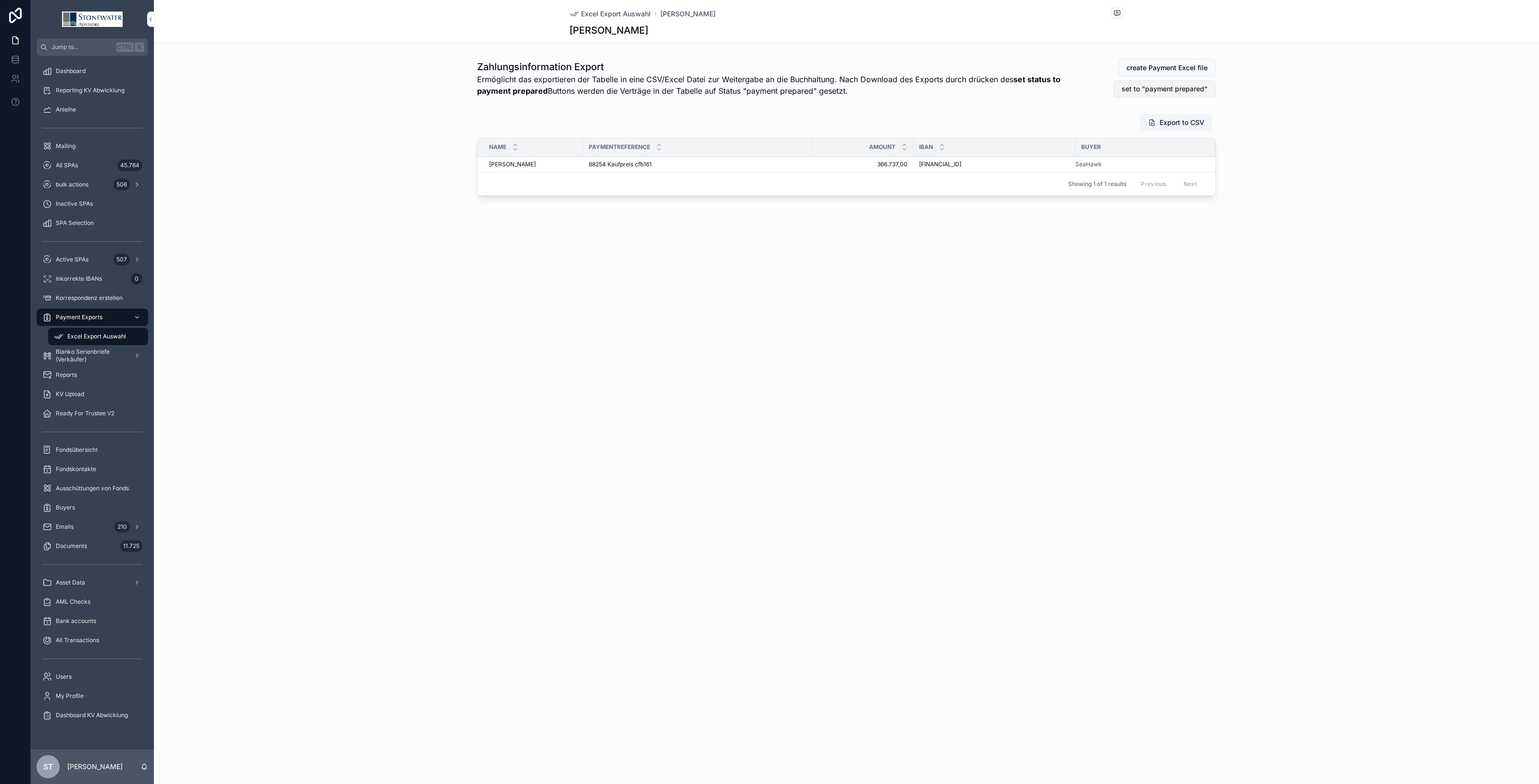
click at [1194, 87] on span "set to "payment prepared"" at bounding box center [1164, 89] width 86 height 9
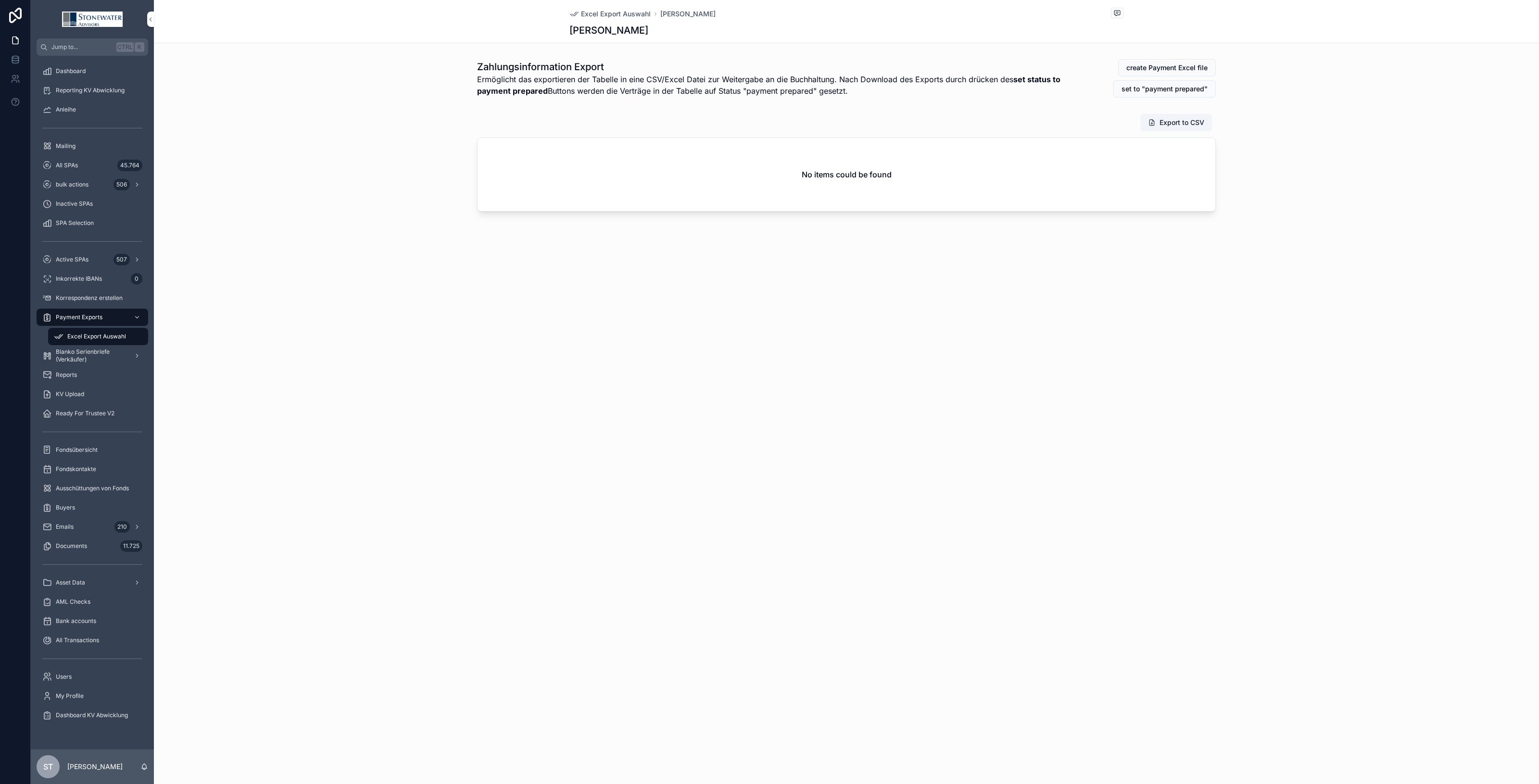
click at [86, 167] on div "All SPAs 45.764" at bounding box center [92, 165] width 100 height 15
